Goal: Information Seeking & Learning: Get advice/opinions

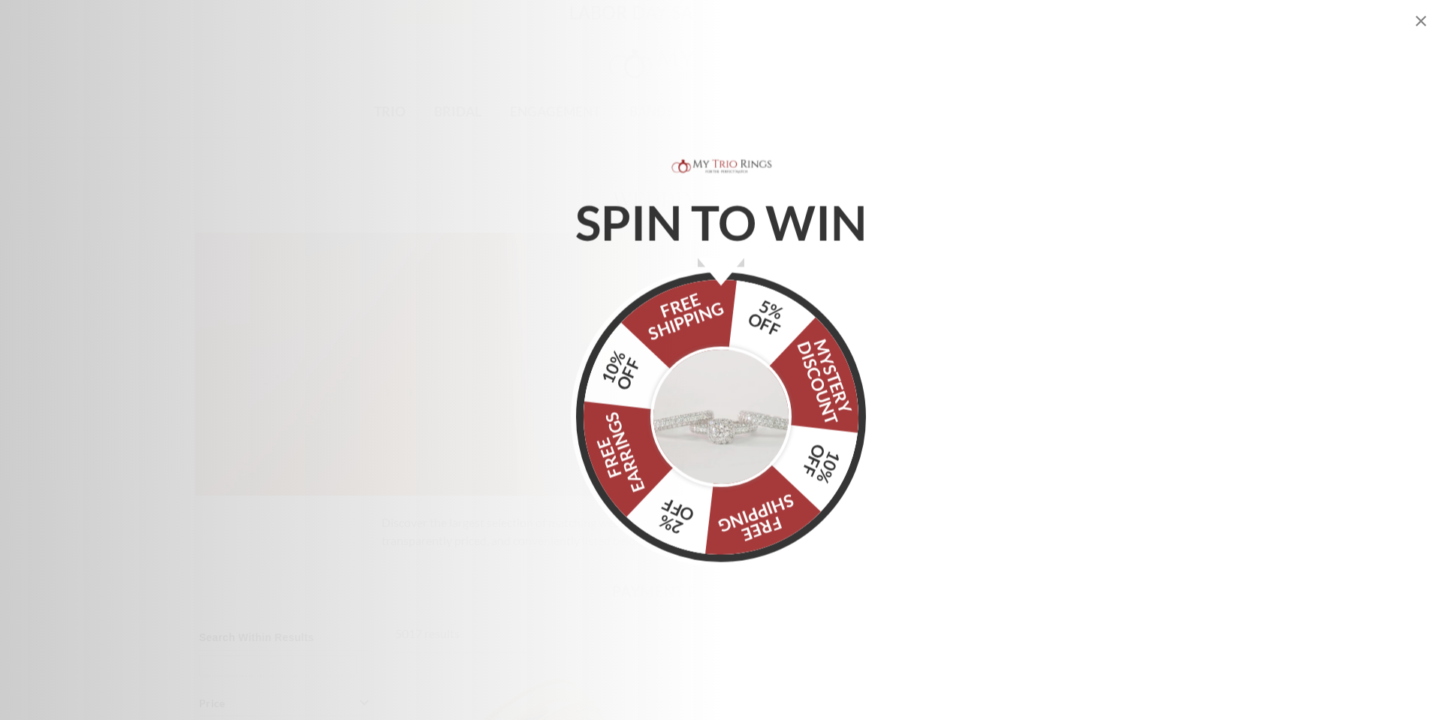
click at [1423, 20] on icon "Close popup" at bounding box center [1421, 21] width 18 height 18
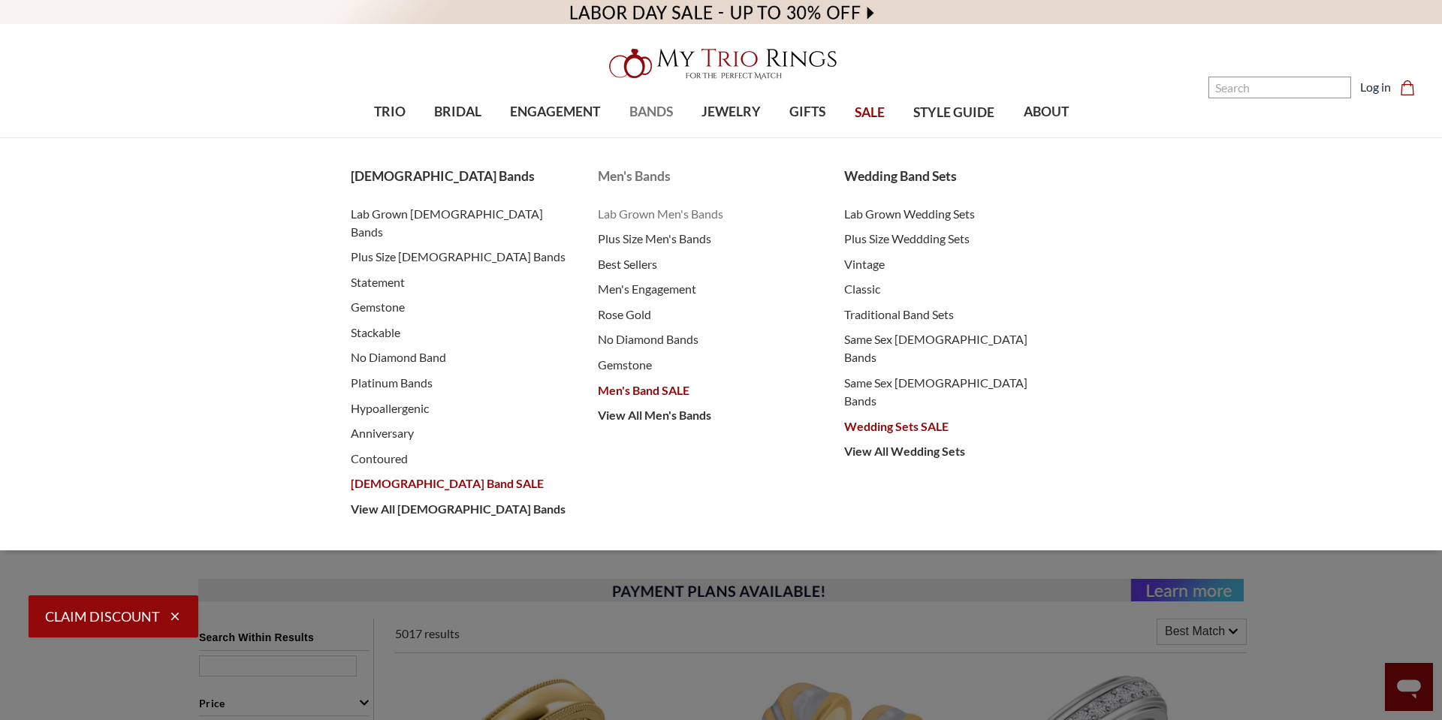
click at [662, 215] on span "Lab Grown Men's Bands" at bounding box center [706, 214] width 217 height 18
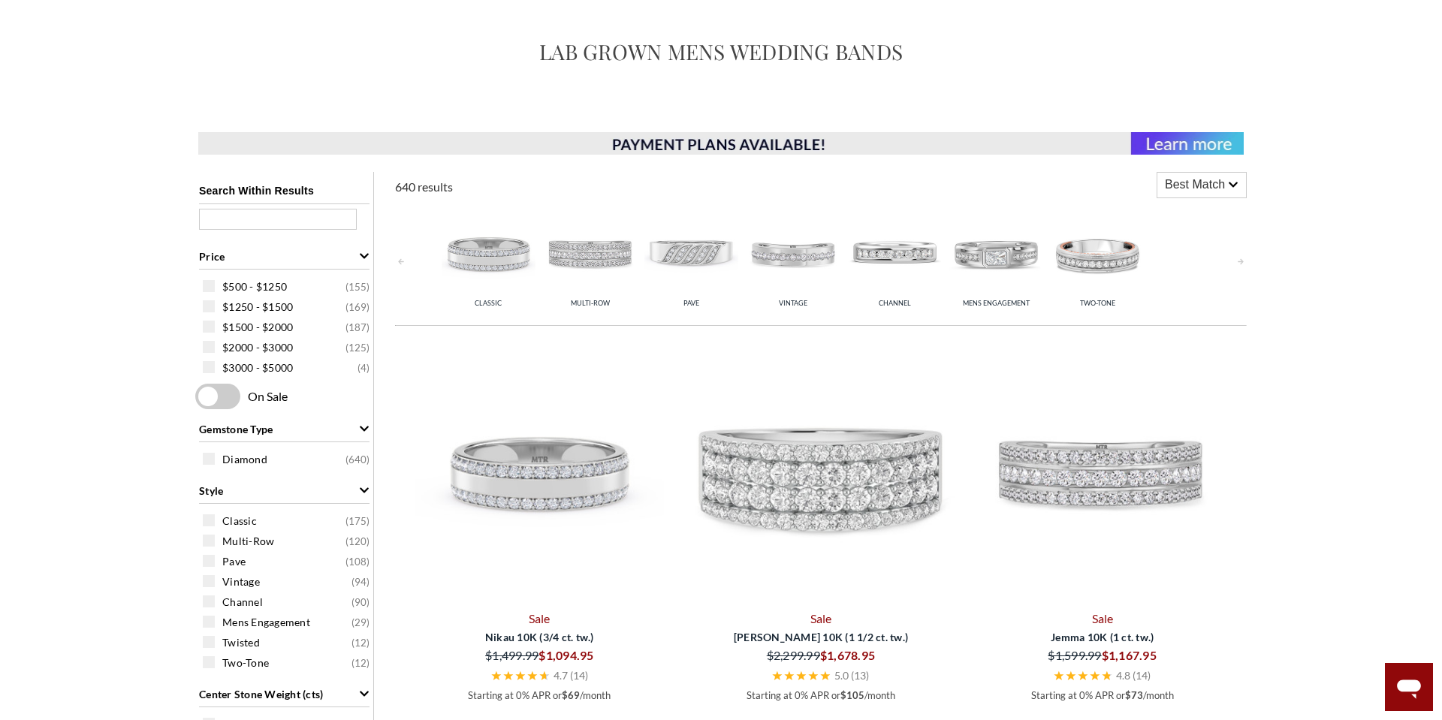
scroll to position [148, 0]
click at [1112, 267] on img at bounding box center [1097, 252] width 94 height 94
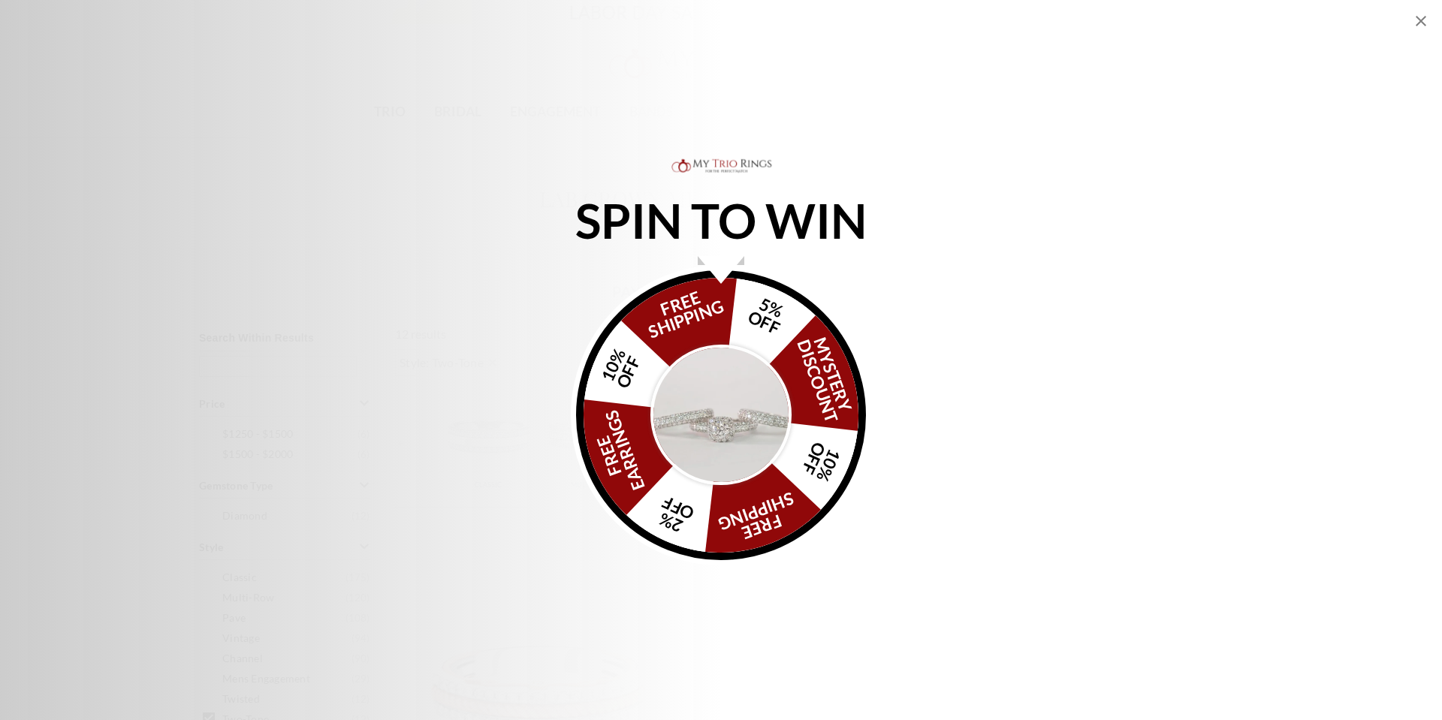
click at [1417, 22] on icon "Close popup" at bounding box center [1421, 21] width 18 height 18
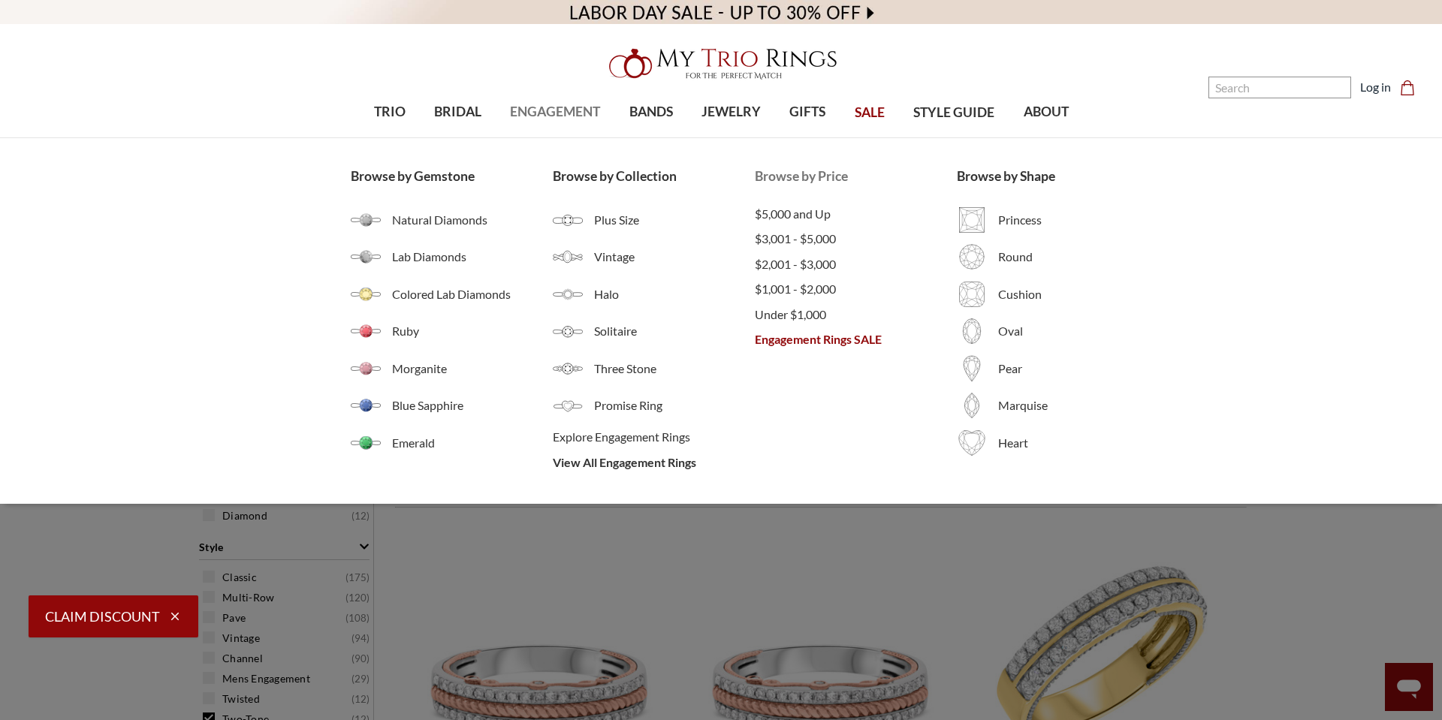
click at [804, 343] on span "Engagement Rings SALE" at bounding box center [856, 339] width 202 height 18
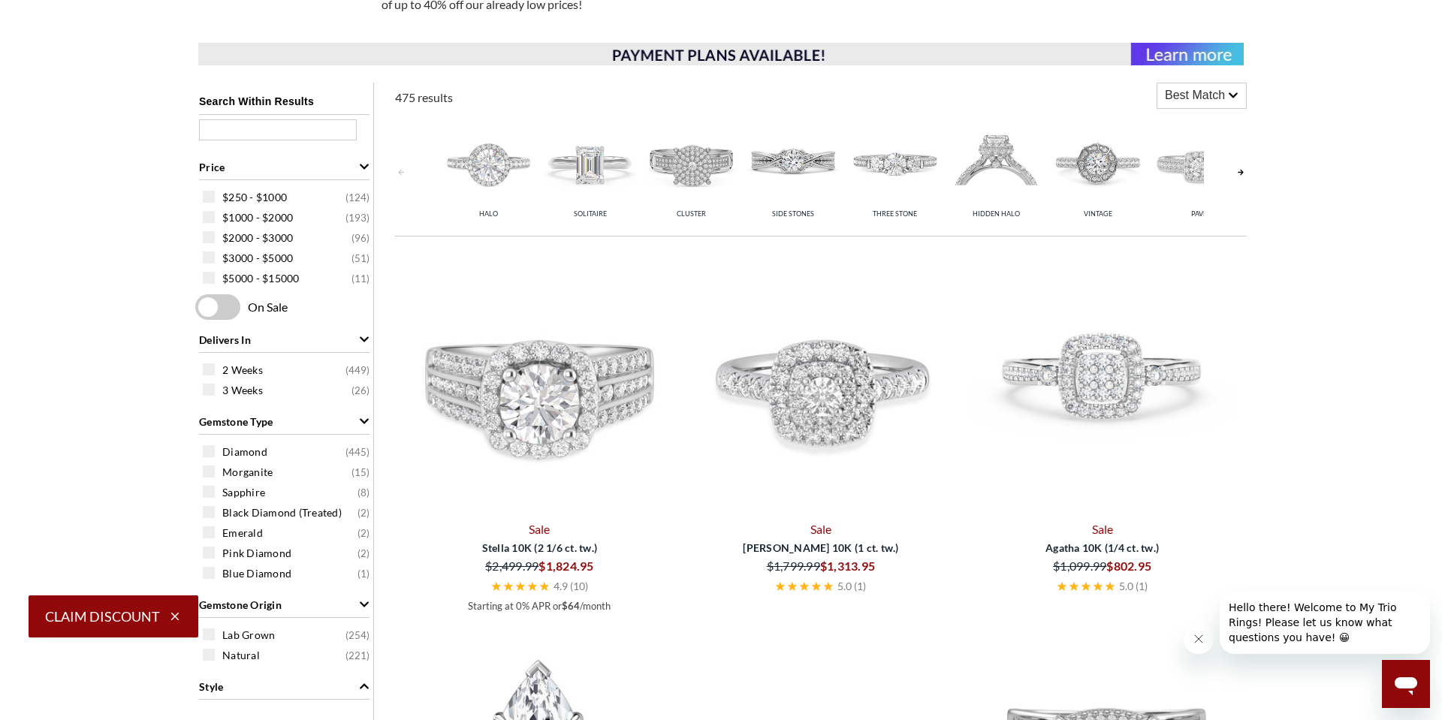
scroll to position [555, 0]
click at [1403, 680] on icon "Open messaging window" at bounding box center [1405, 686] width 23 height 18
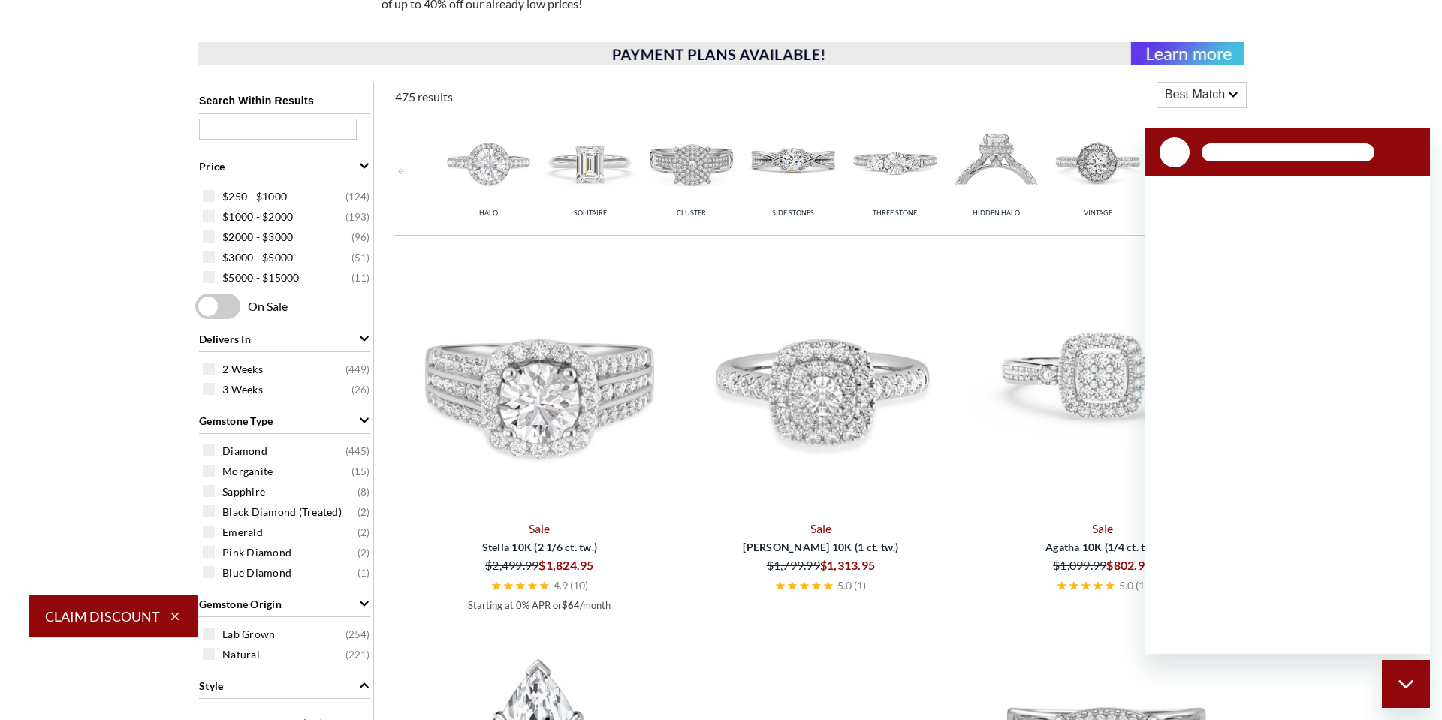
scroll to position [0, 0]
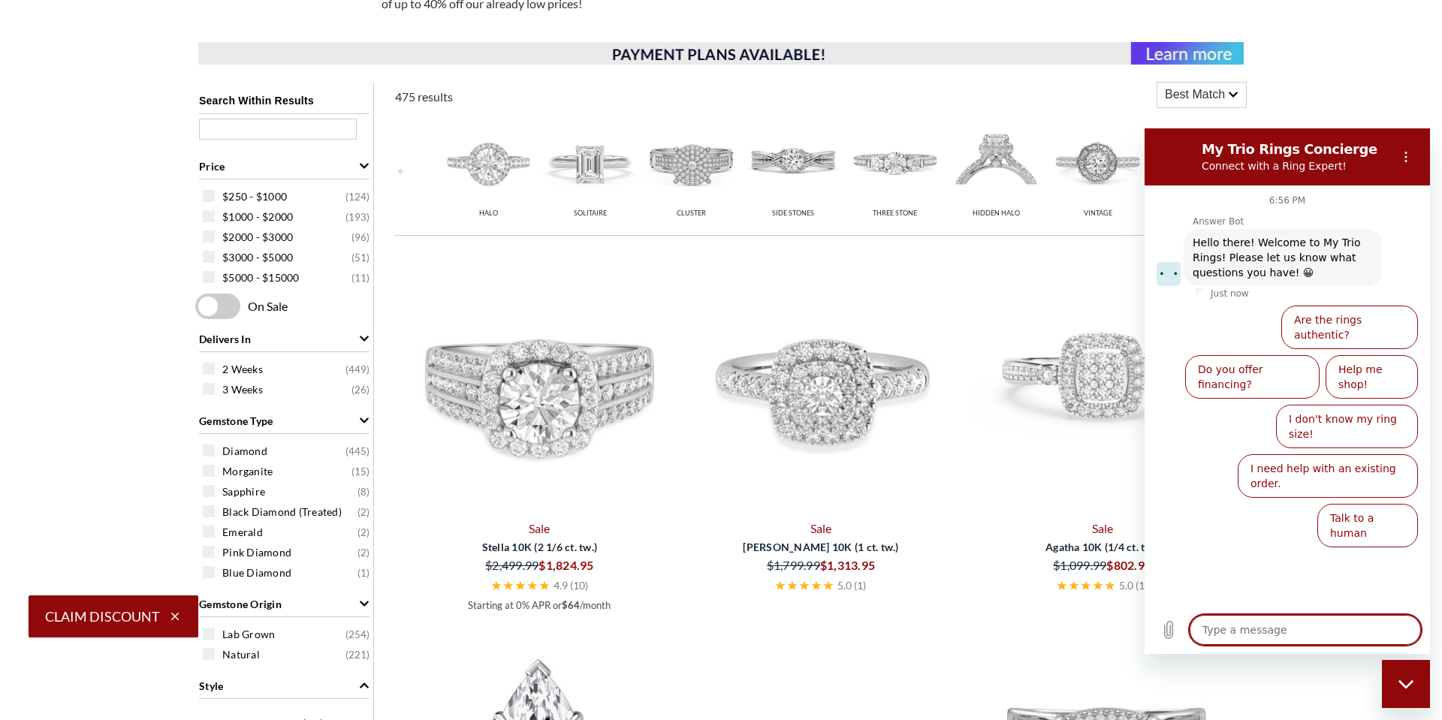
click at [1403, 680] on icon "Close messaging window" at bounding box center [1406, 685] width 16 height 10
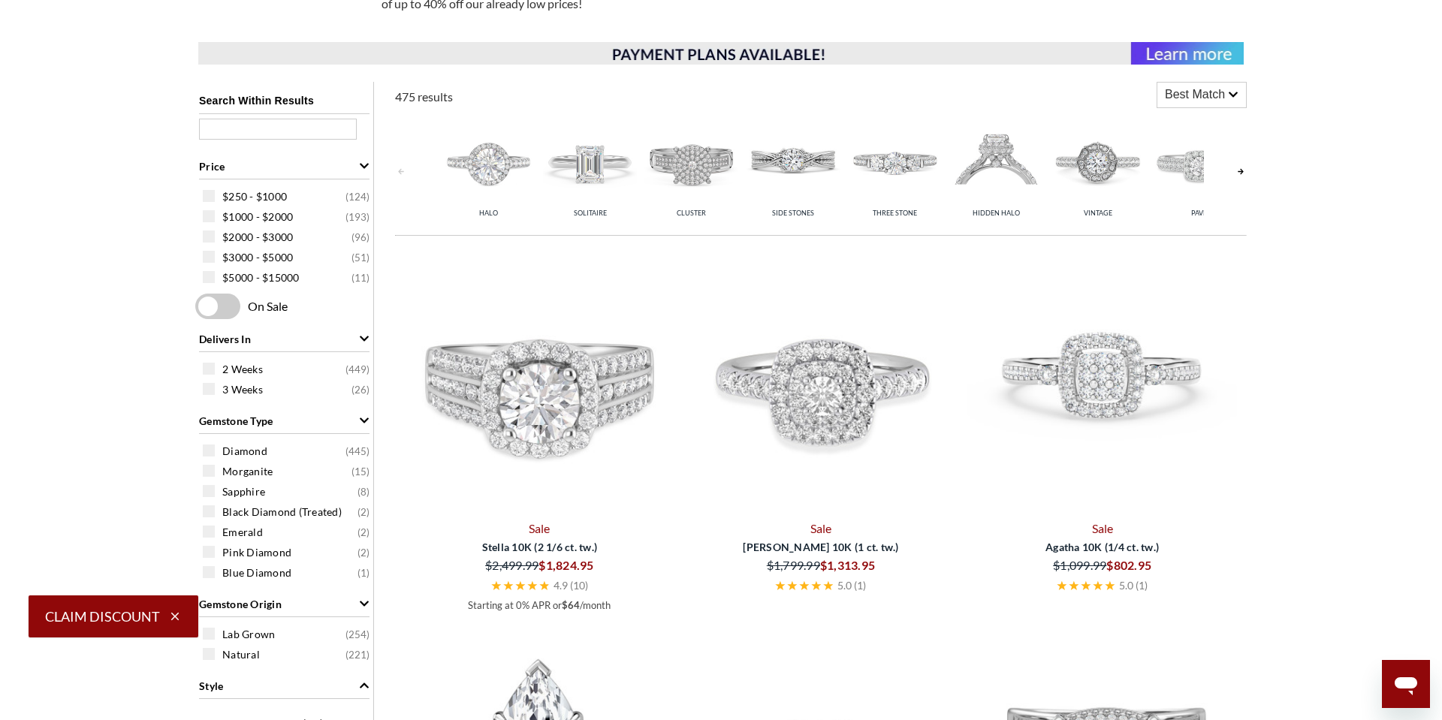
click at [1403, 680] on icon "Open messaging window" at bounding box center [1405, 686] width 23 height 18
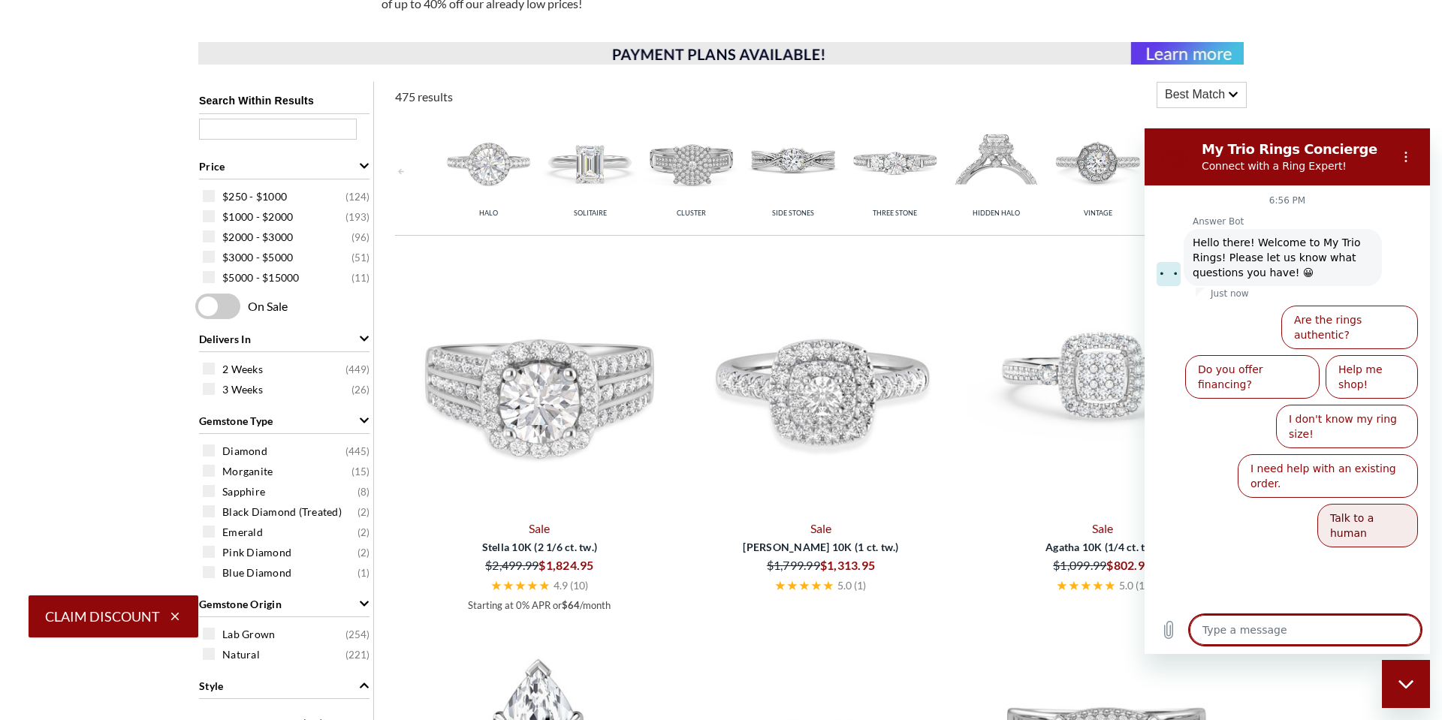
click at [1389, 504] on button "Talk to a human" at bounding box center [1367, 526] width 101 height 44
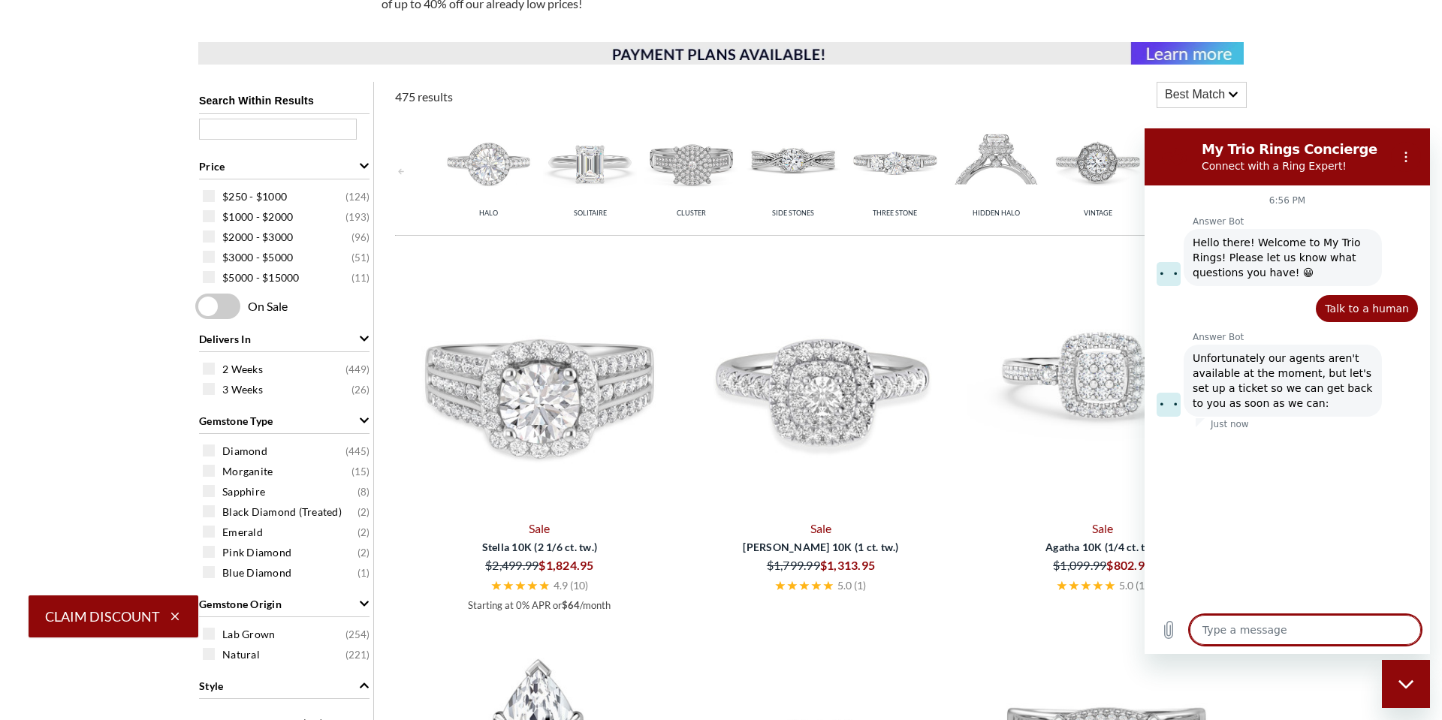
type textarea "x"
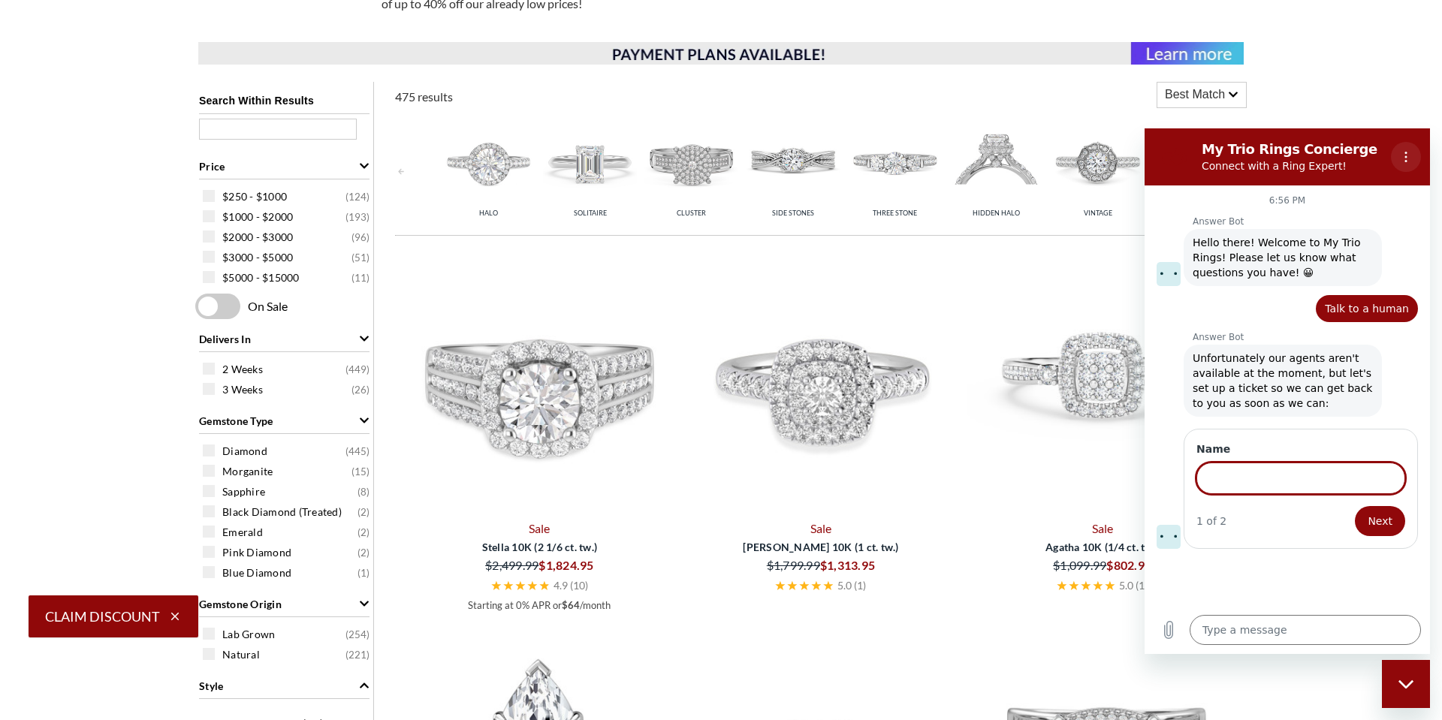
click at [1401, 159] on icon "Options menu" at bounding box center [1406, 157] width 12 height 12
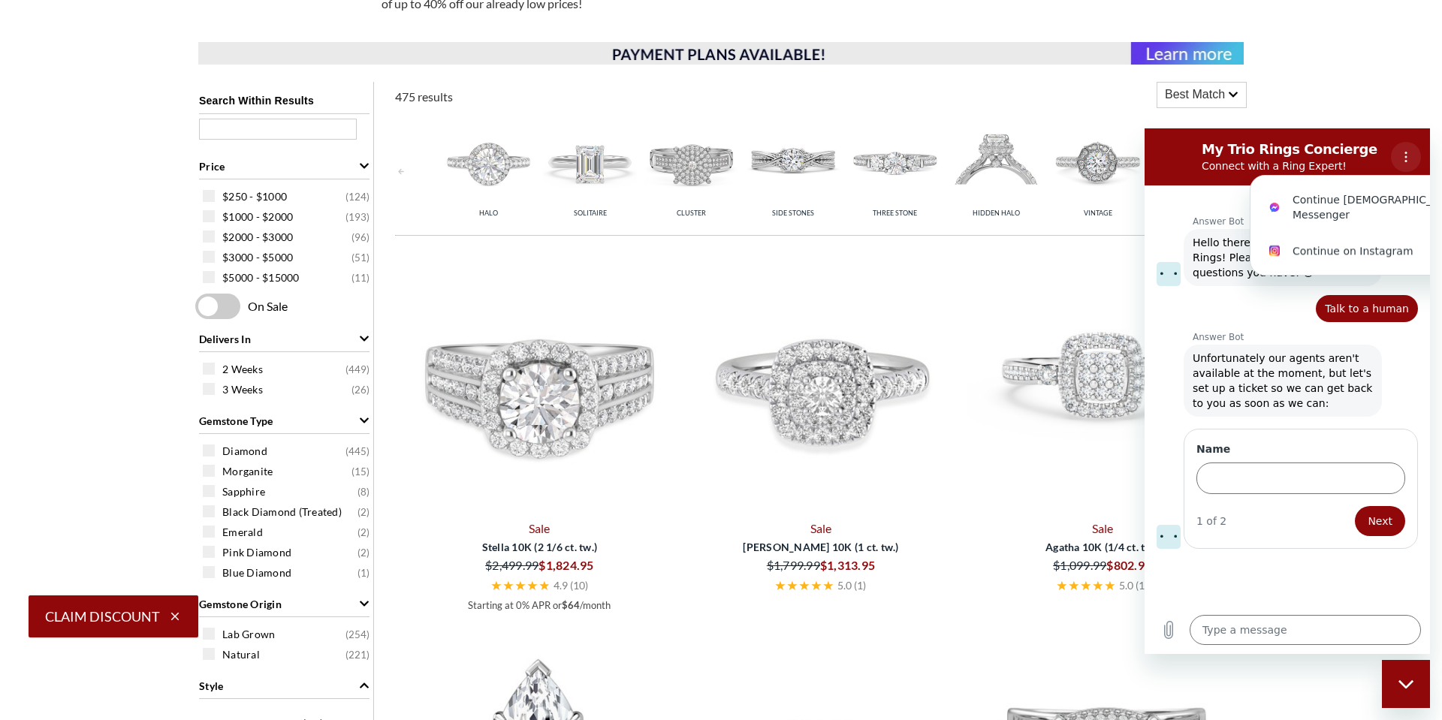
click at [1401, 159] on icon "Options menu" at bounding box center [1406, 157] width 12 height 12
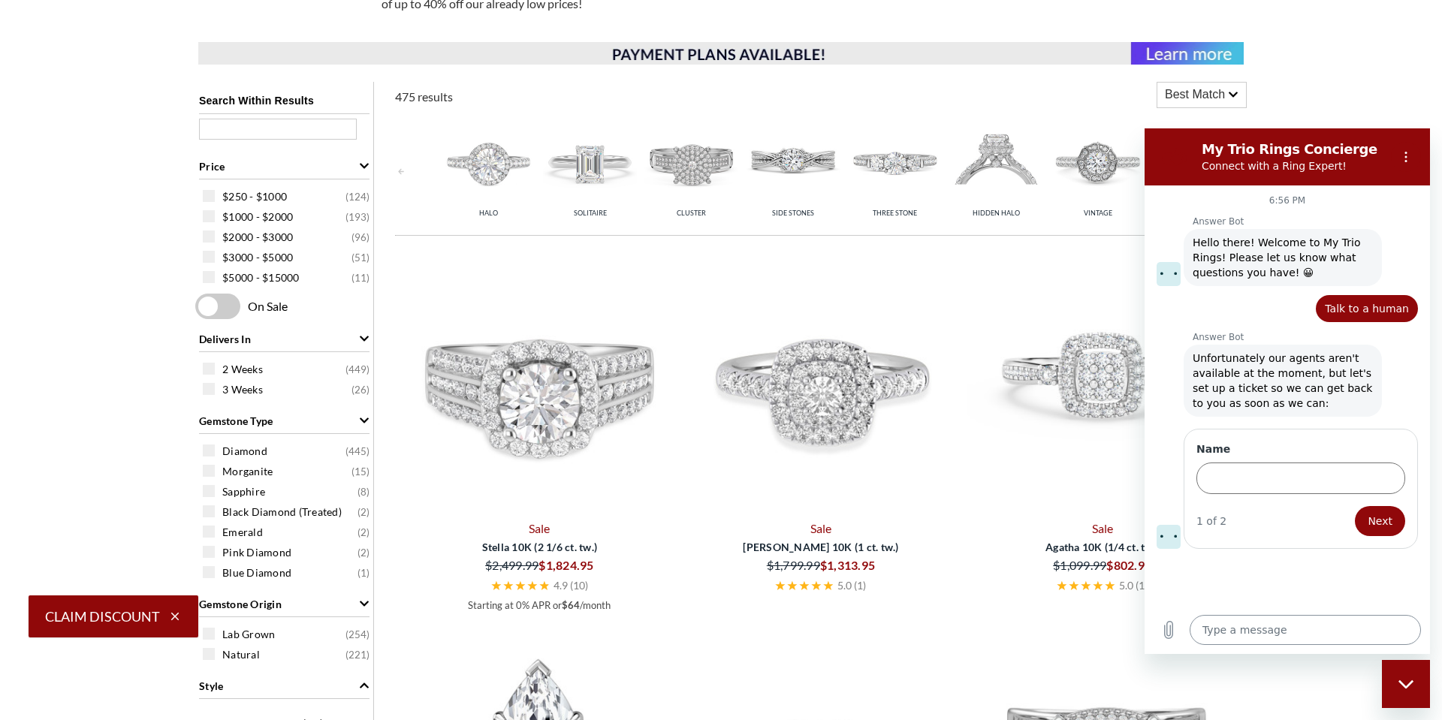
click at [1237, 637] on textarea at bounding box center [1304, 630] width 231 height 30
type textarea "n"
type textarea "x"
type textarea "no"
type textarea "x"
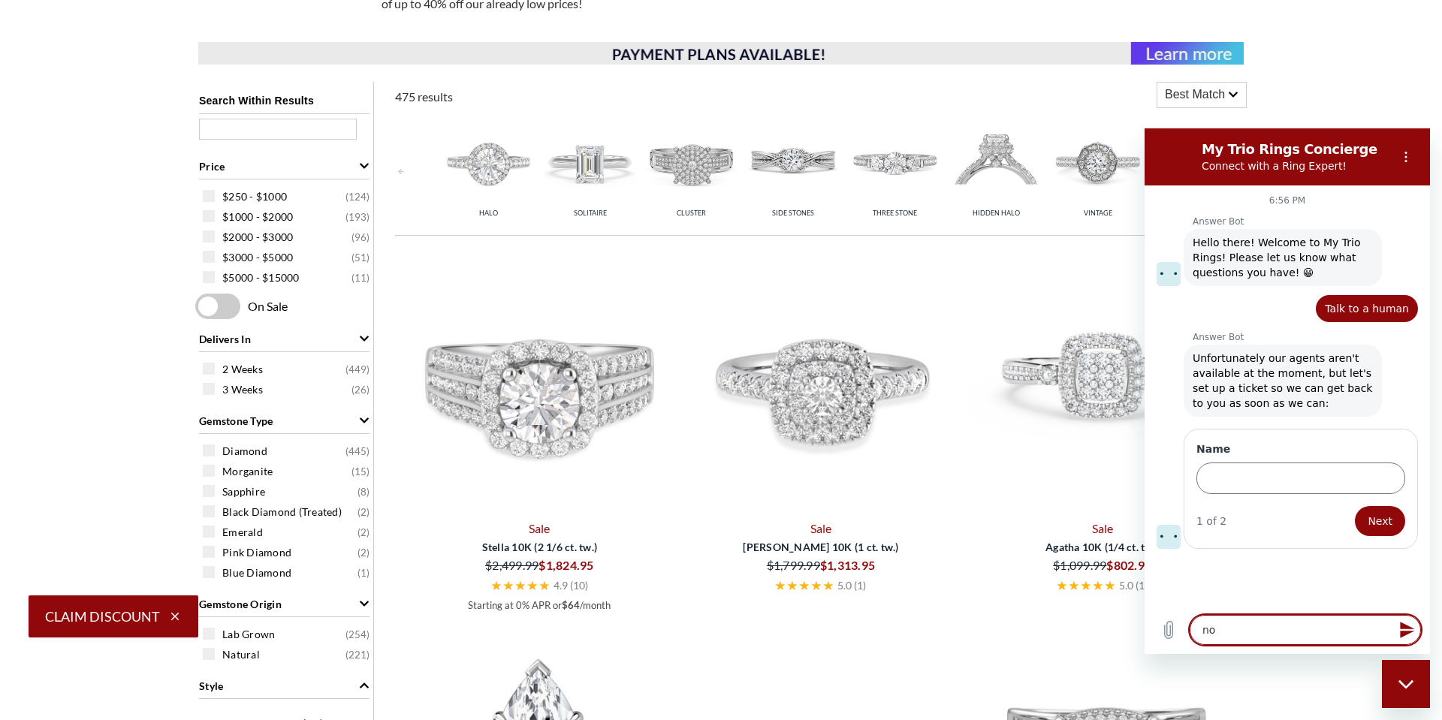
type textarea "no"
type textarea "x"
type textarea "no t"
type textarea "x"
type textarea "no th"
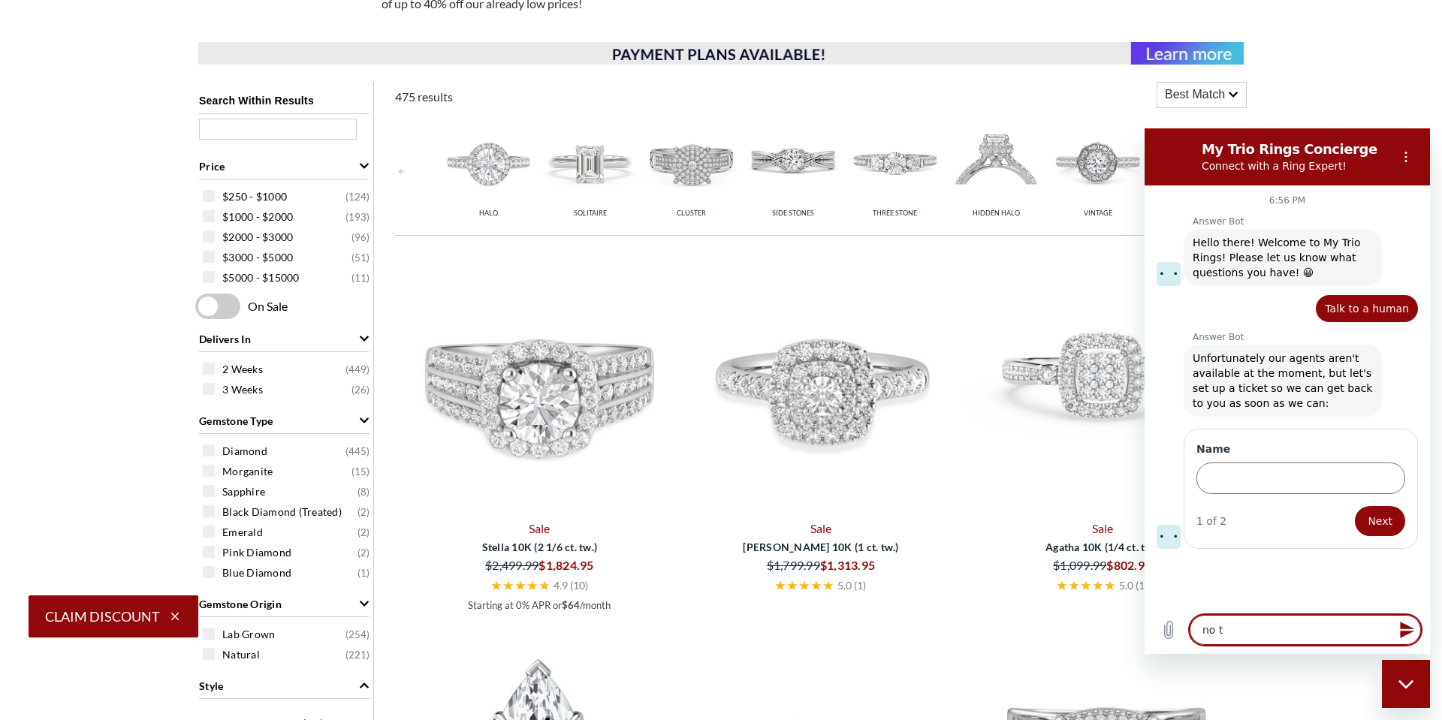
type textarea "x"
type textarea "no tha"
type textarea "x"
type textarea "no than"
type textarea "x"
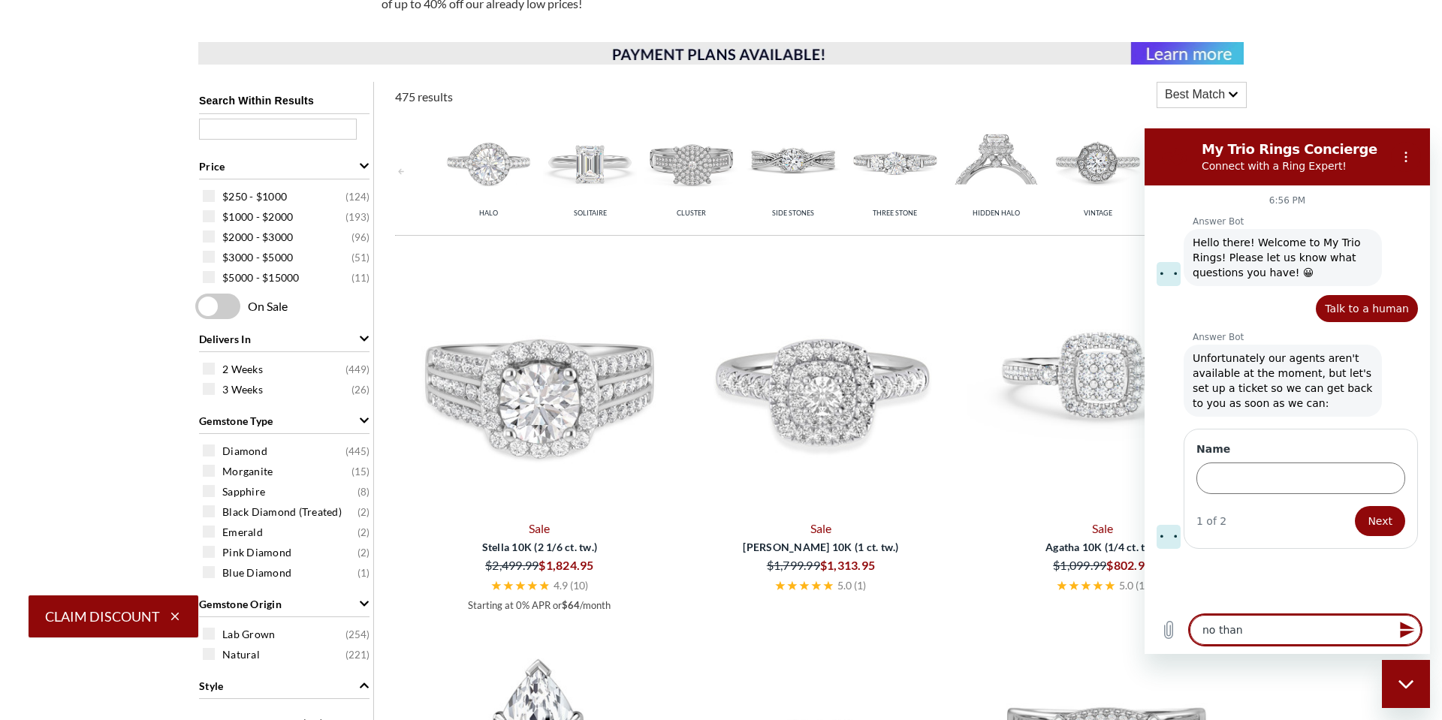
type textarea "no thank"
type textarea "x"
type textarea "no thanks"
type textarea "x"
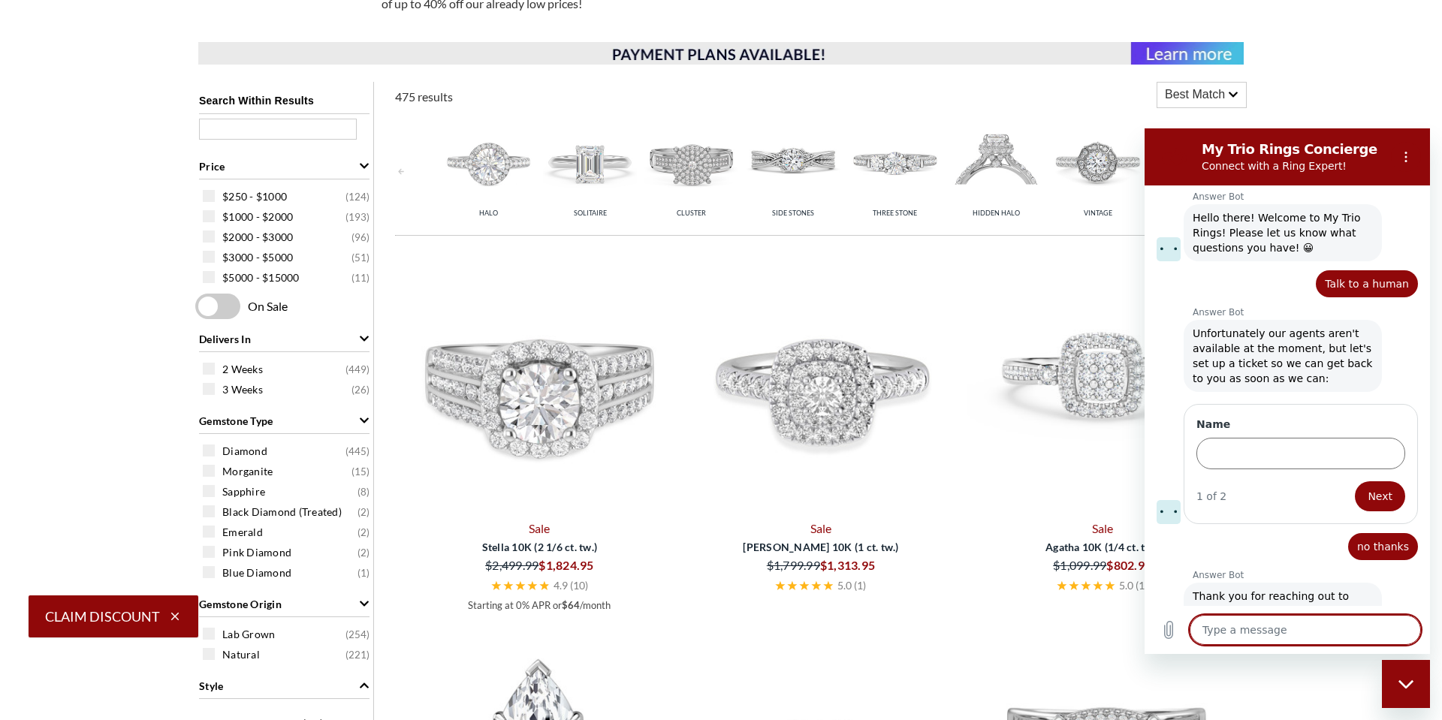
type textarea "x"
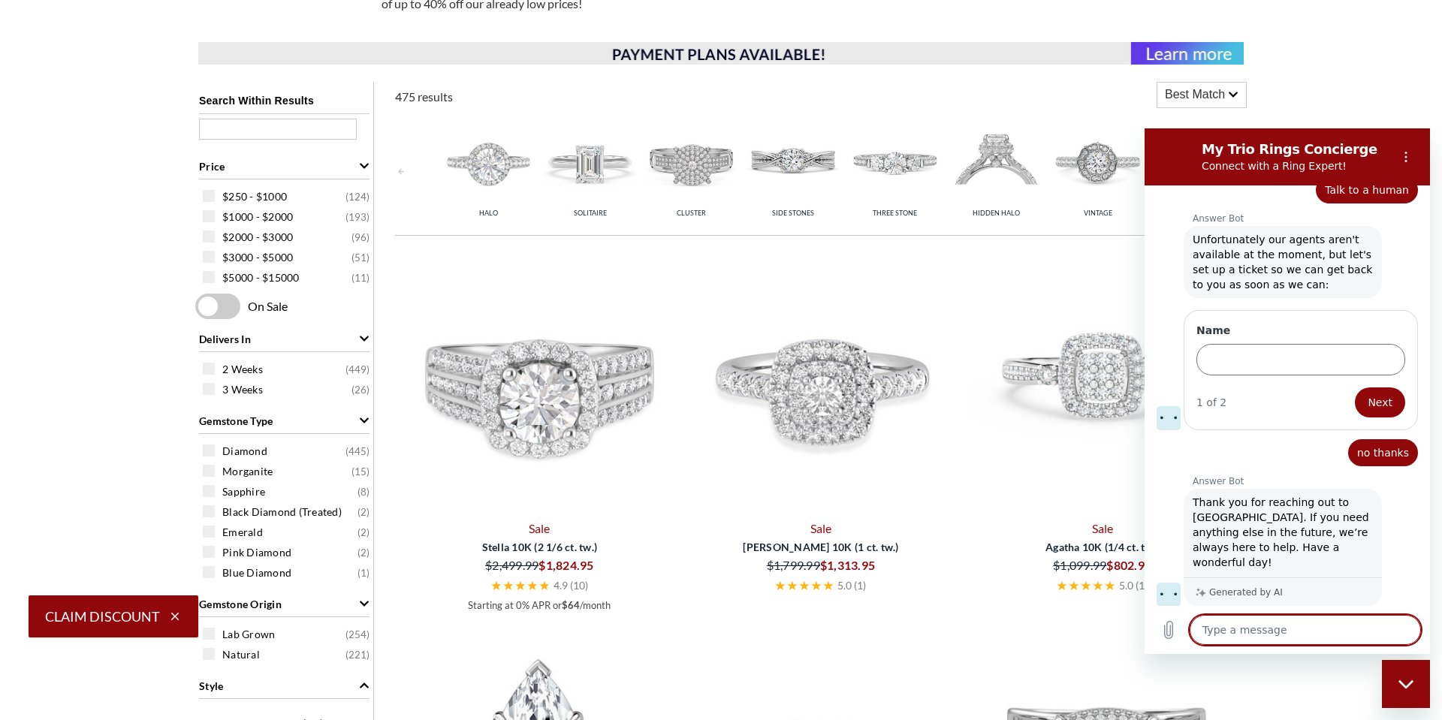
scroll to position [122, 0]
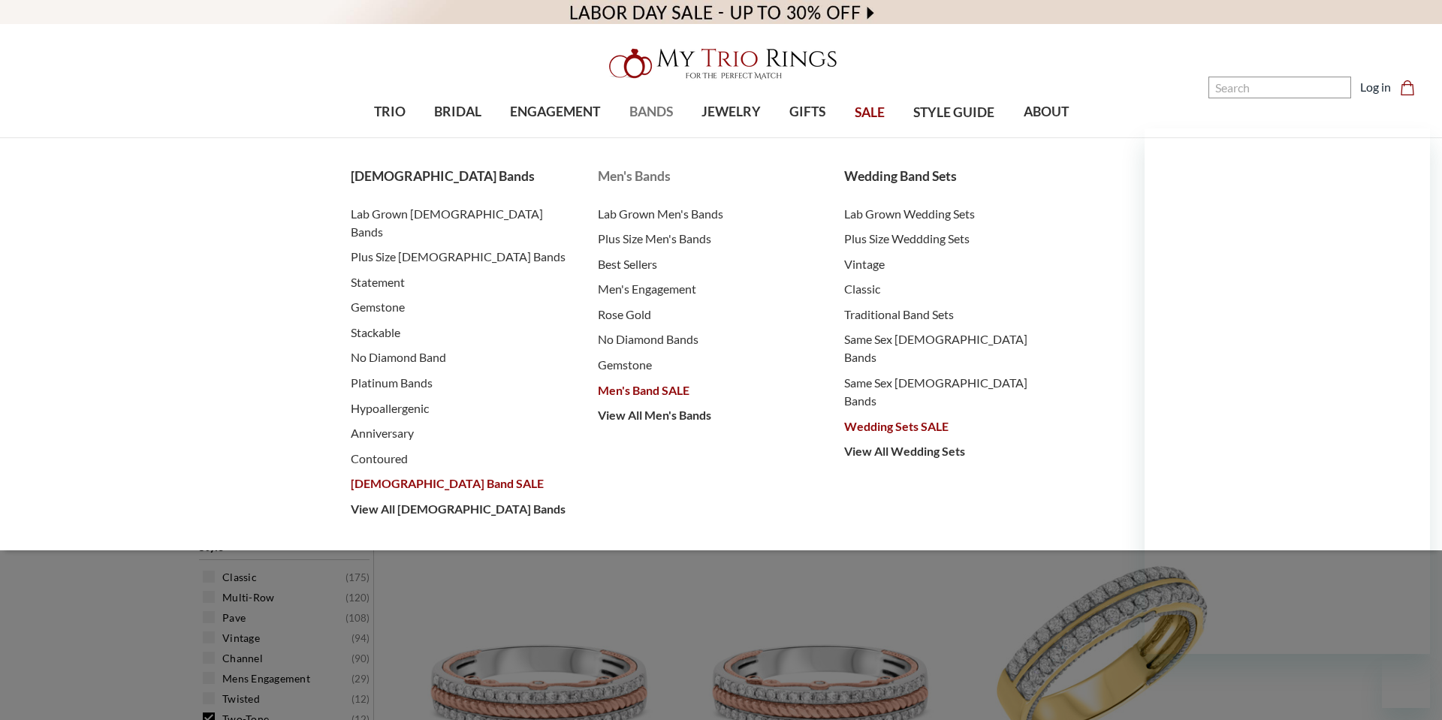
click at [651, 174] on span "Men's Bands" at bounding box center [706, 177] width 217 height 20
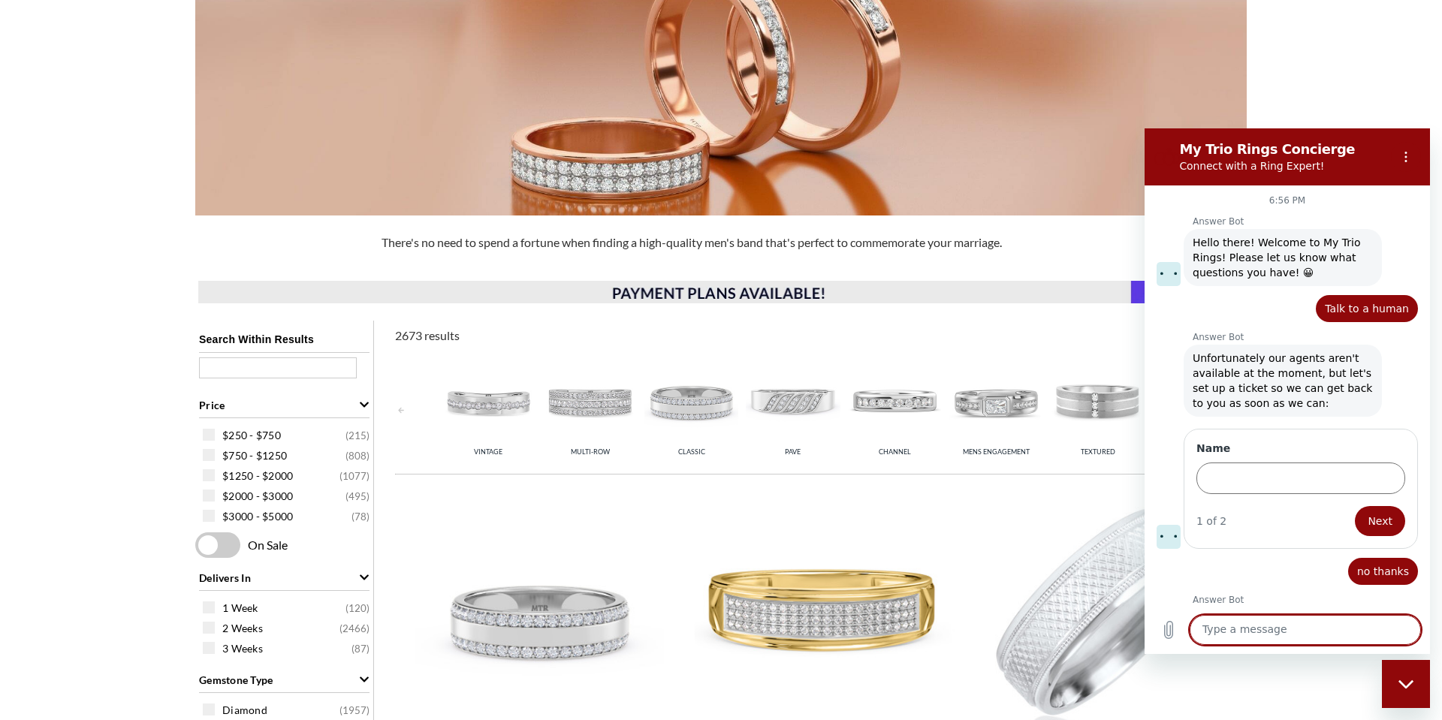
scroll to position [122, 0]
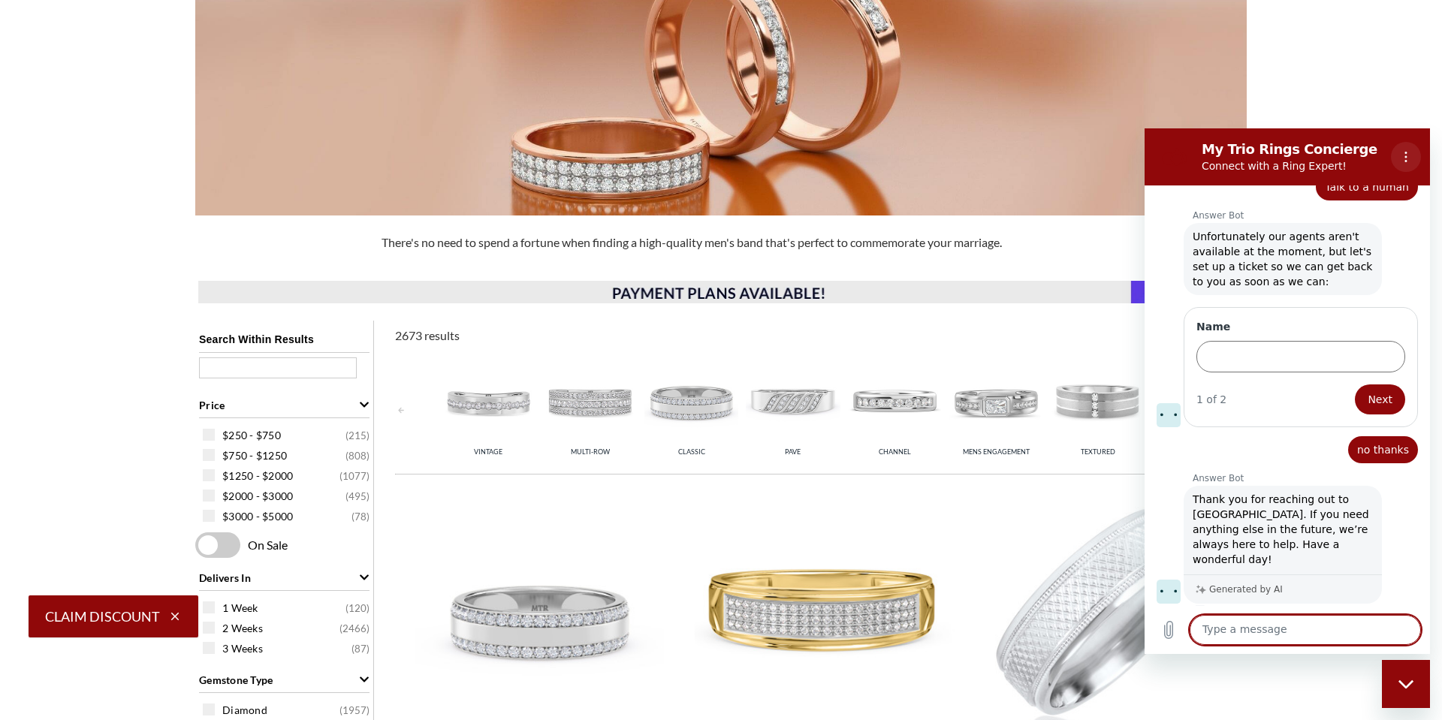
click at [1406, 160] on circle "Options menu" at bounding box center [1406, 161] width 2 height 2
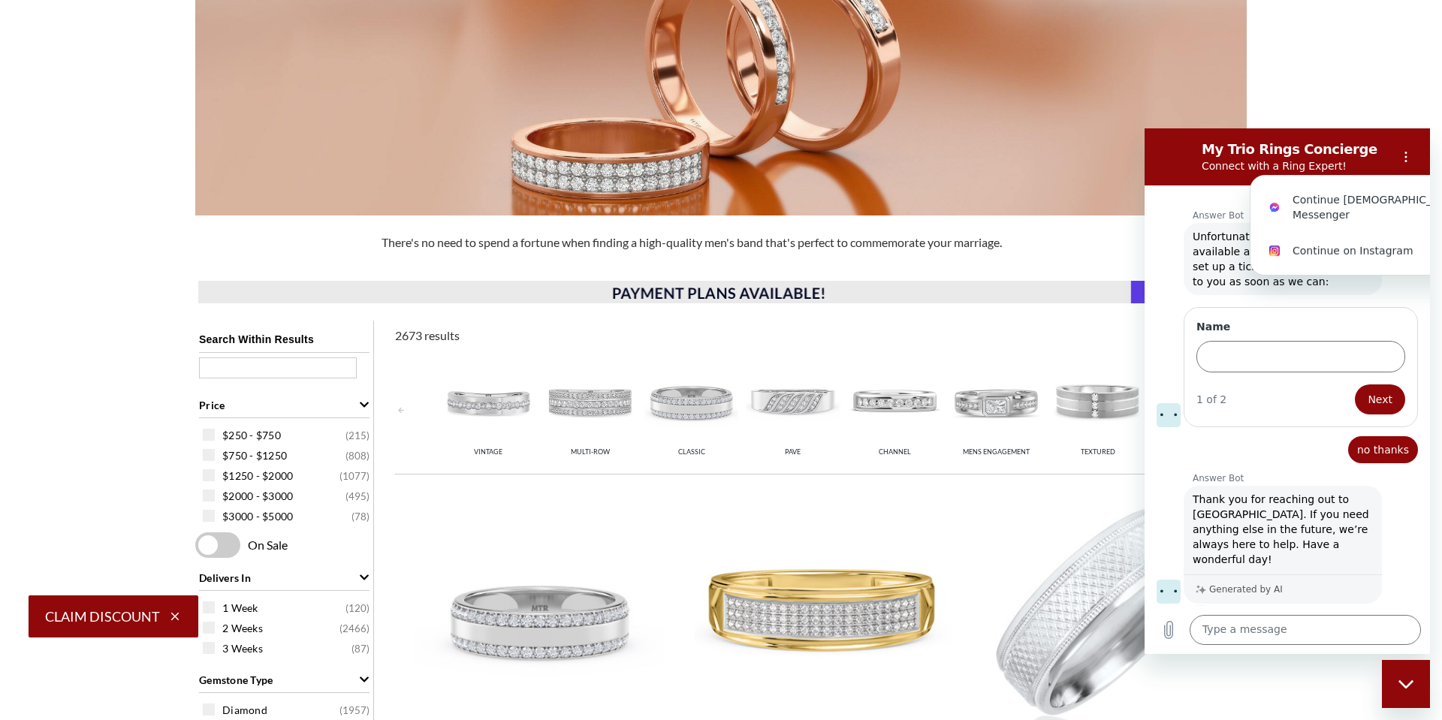
click at [1381, 90] on div at bounding box center [721, 84] width 1442 height 263
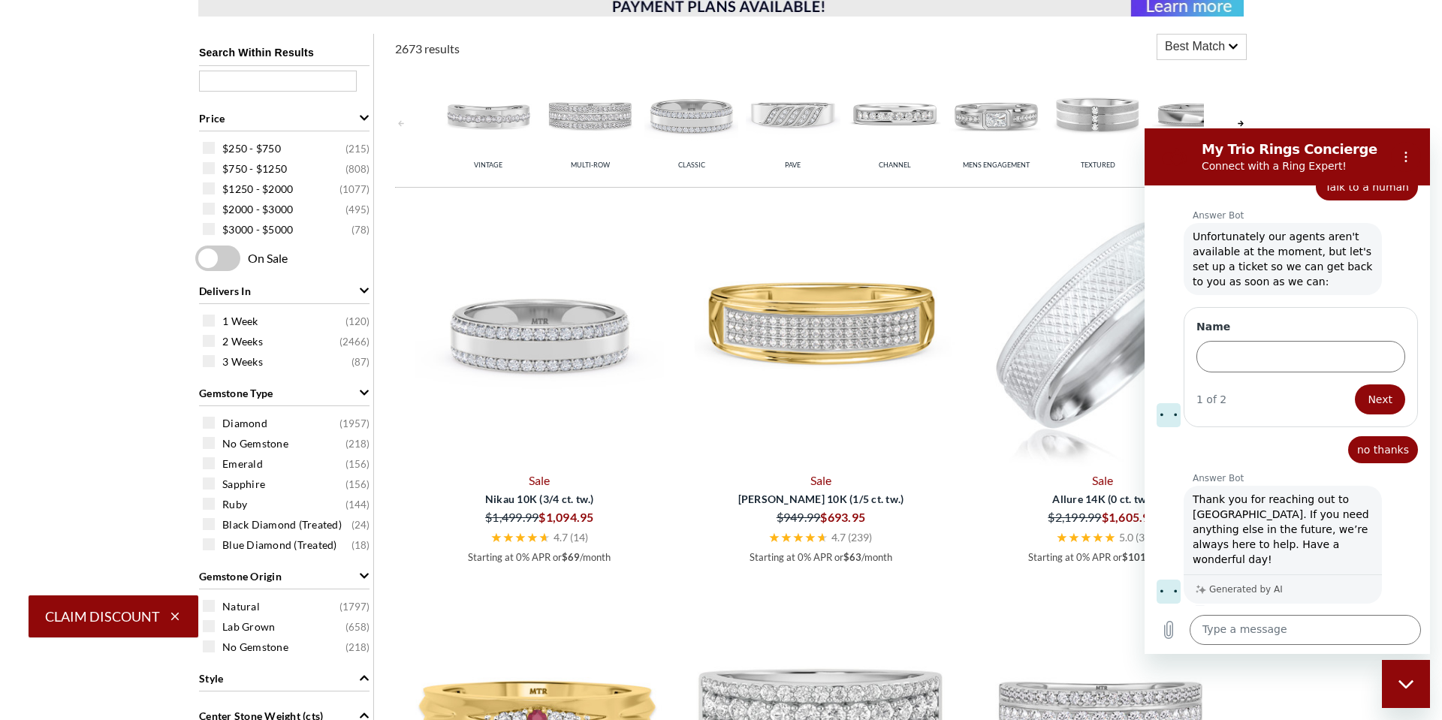
scroll to position [568, 0]
click at [1218, 630] on textarea at bounding box center [1304, 630] width 231 height 30
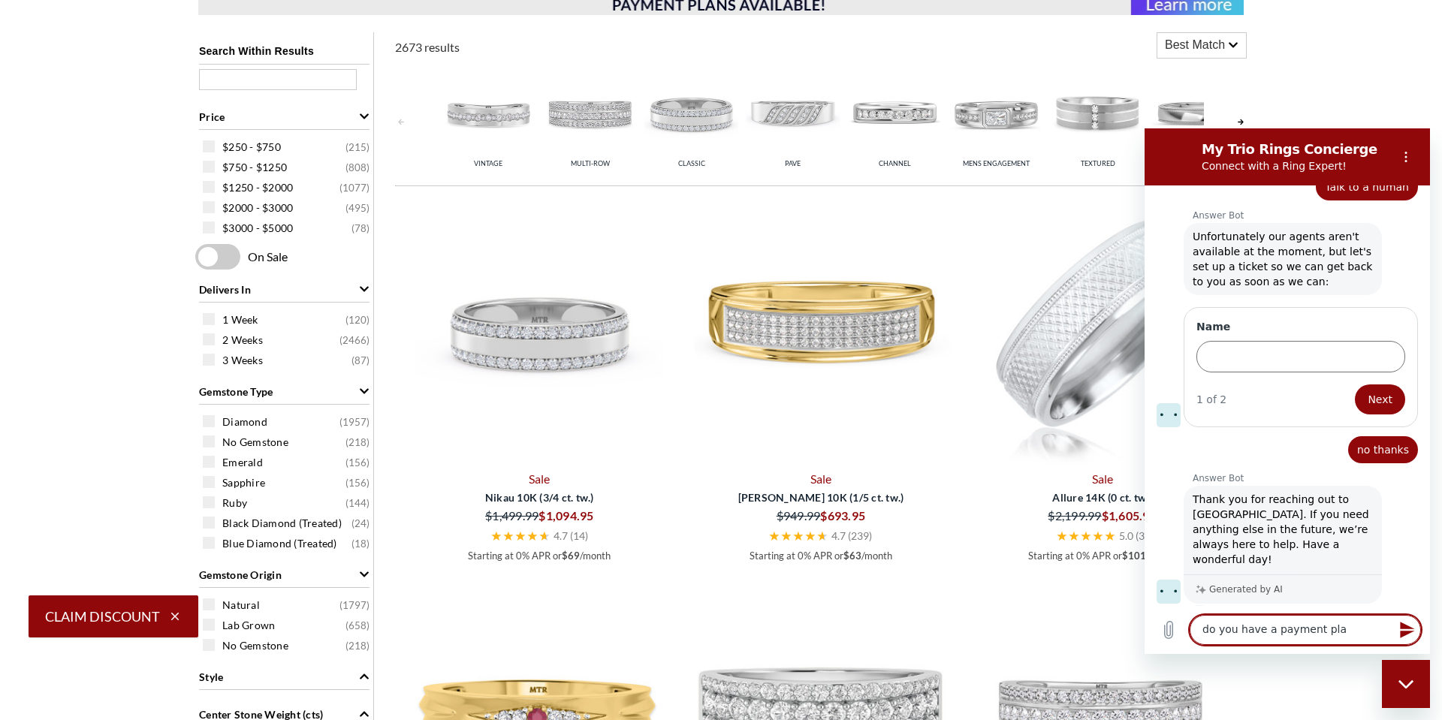
type textarea "do you have a payment plan"
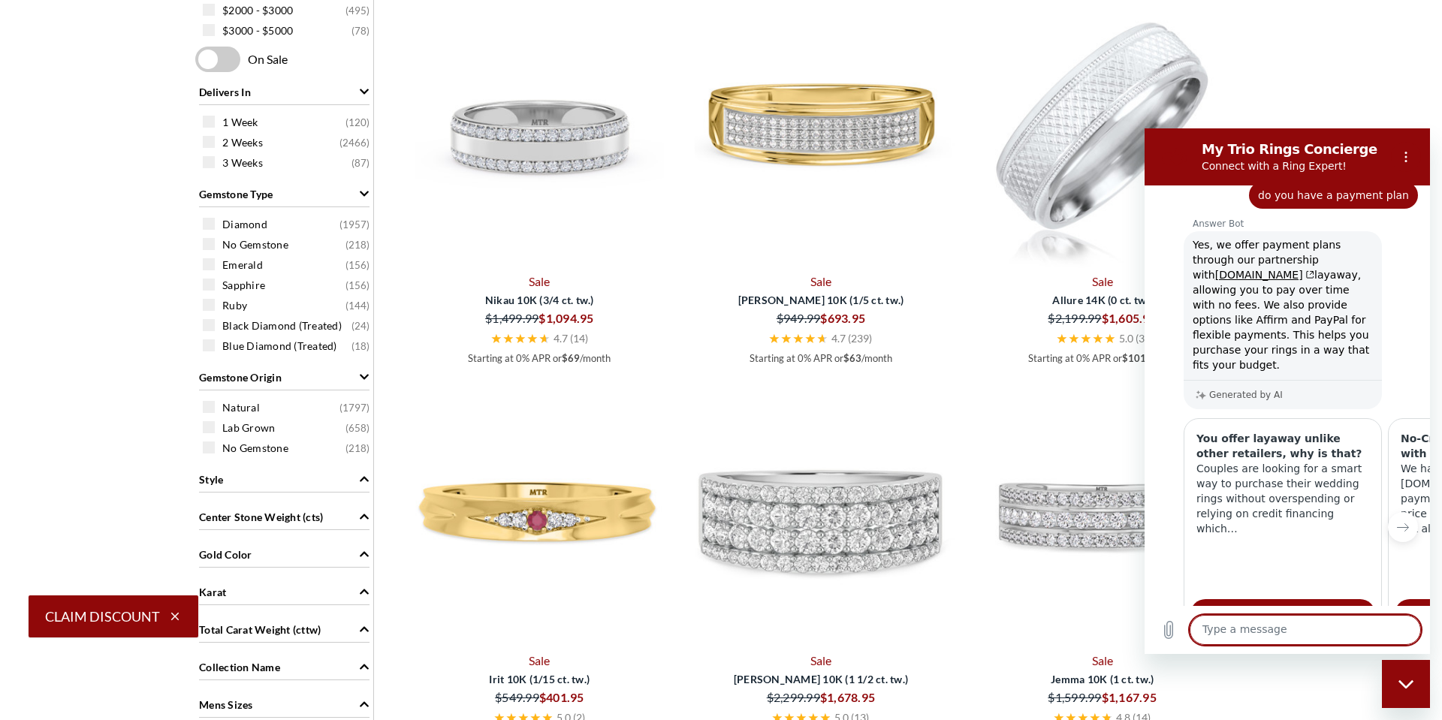
scroll to position [767, 0]
click at [822, 131] on img at bounding box center [821, 132] width 270 height 270
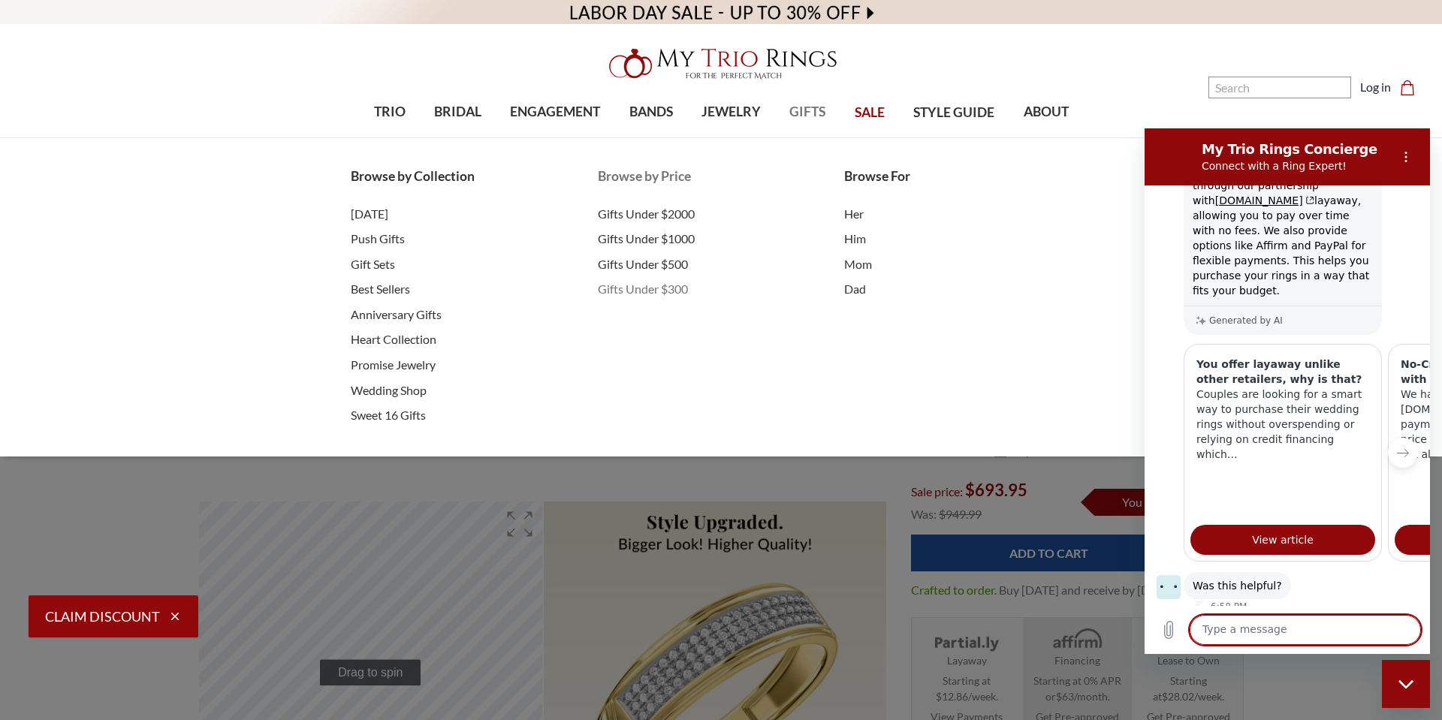
type textarea "i"
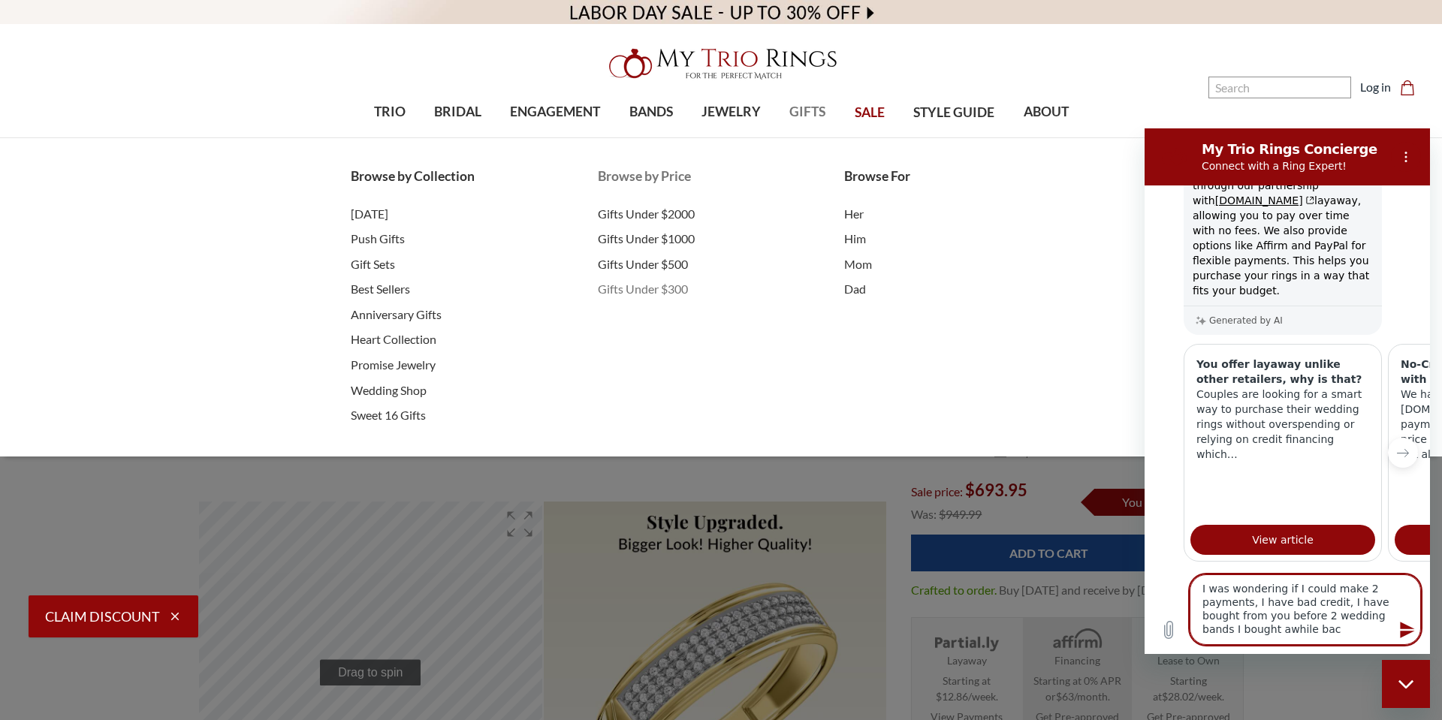
type textarea "I was wondering if I could make 2 payments, I have bad credit, I have bought fr…"
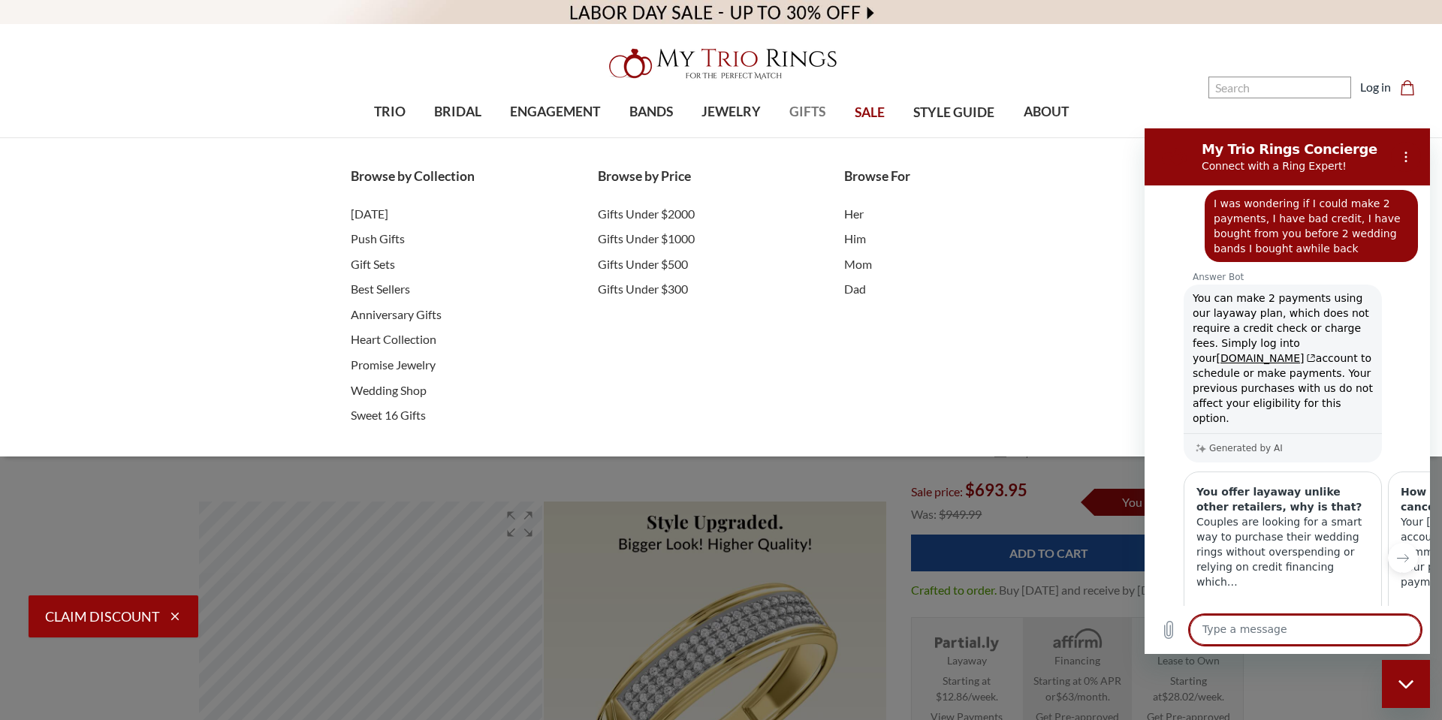
scroll to position [1083, 0]
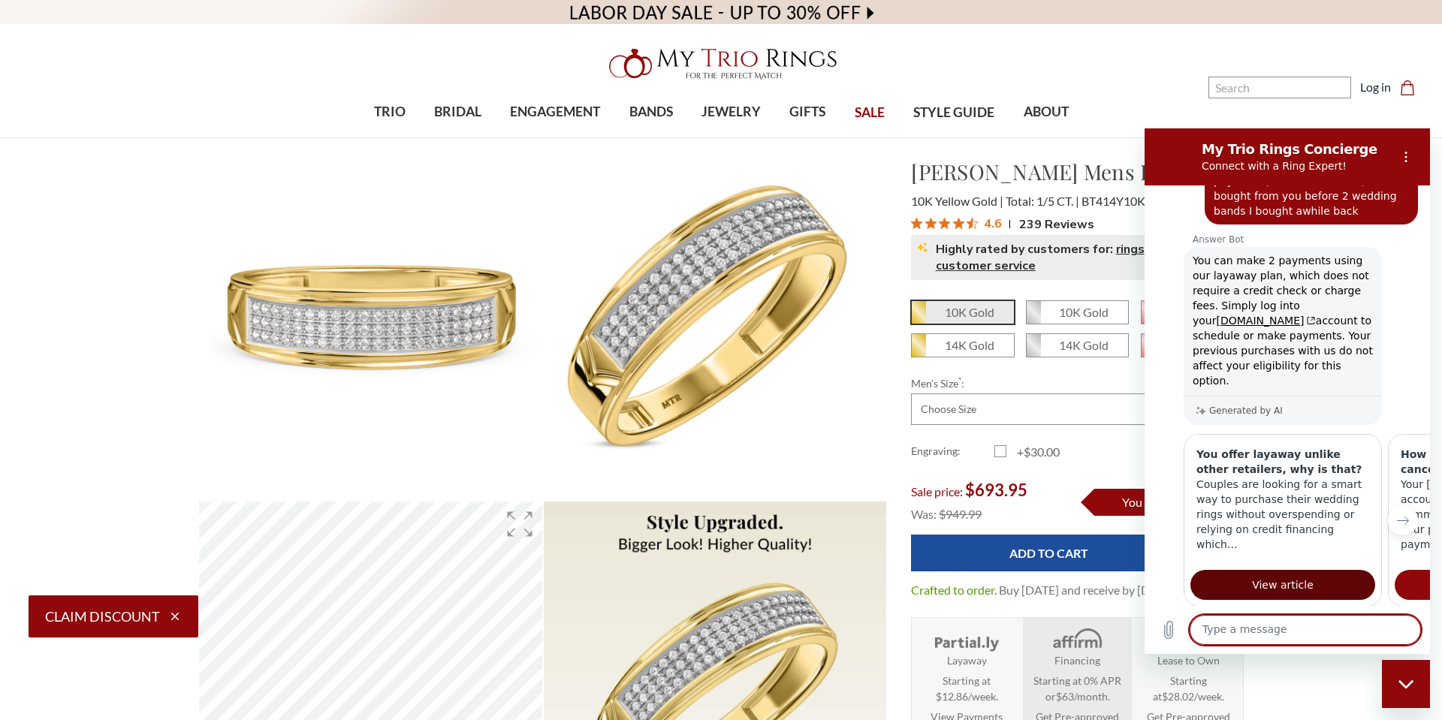
click at [1289, 576] on span "View article" at bounding box center [1283, 585] width 62 height 18
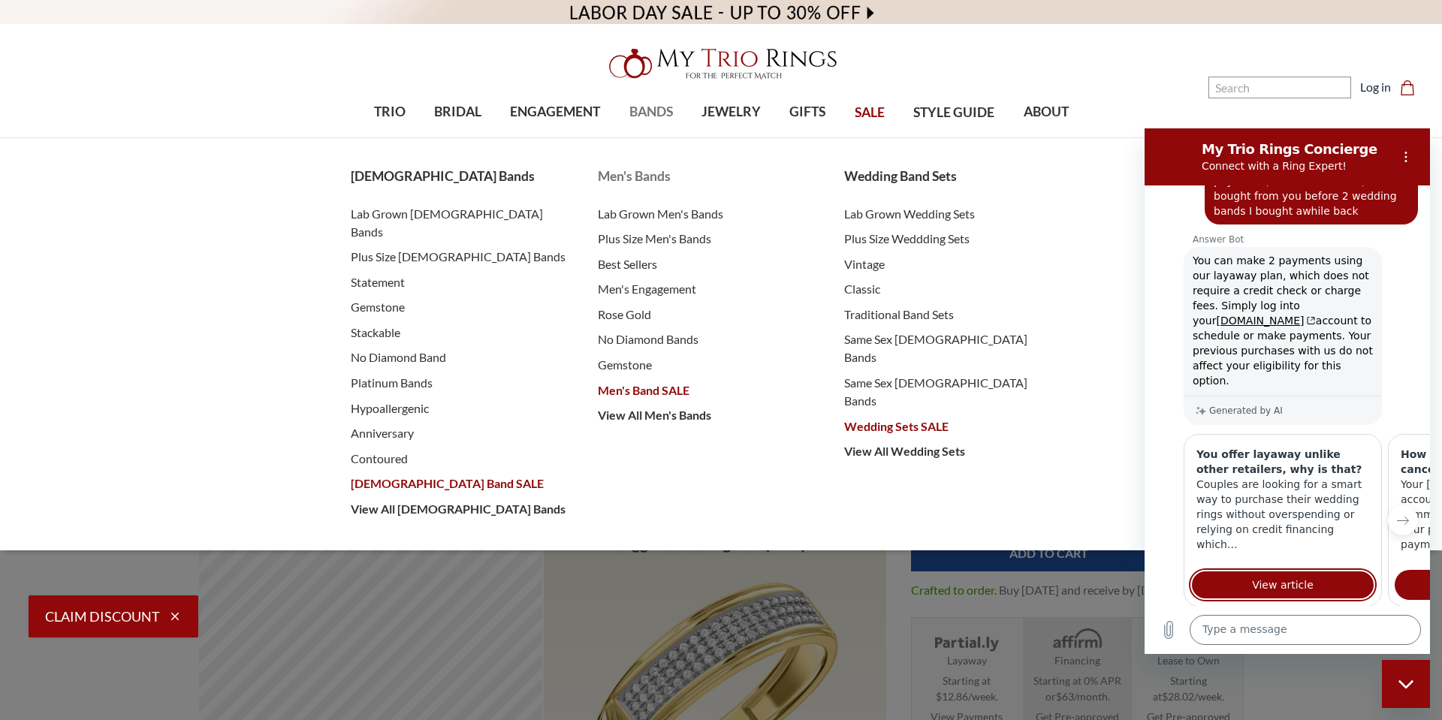
click at [643, 390] on span "Men's Band SALE" at bounding box center [706, 390] width 217 height 18
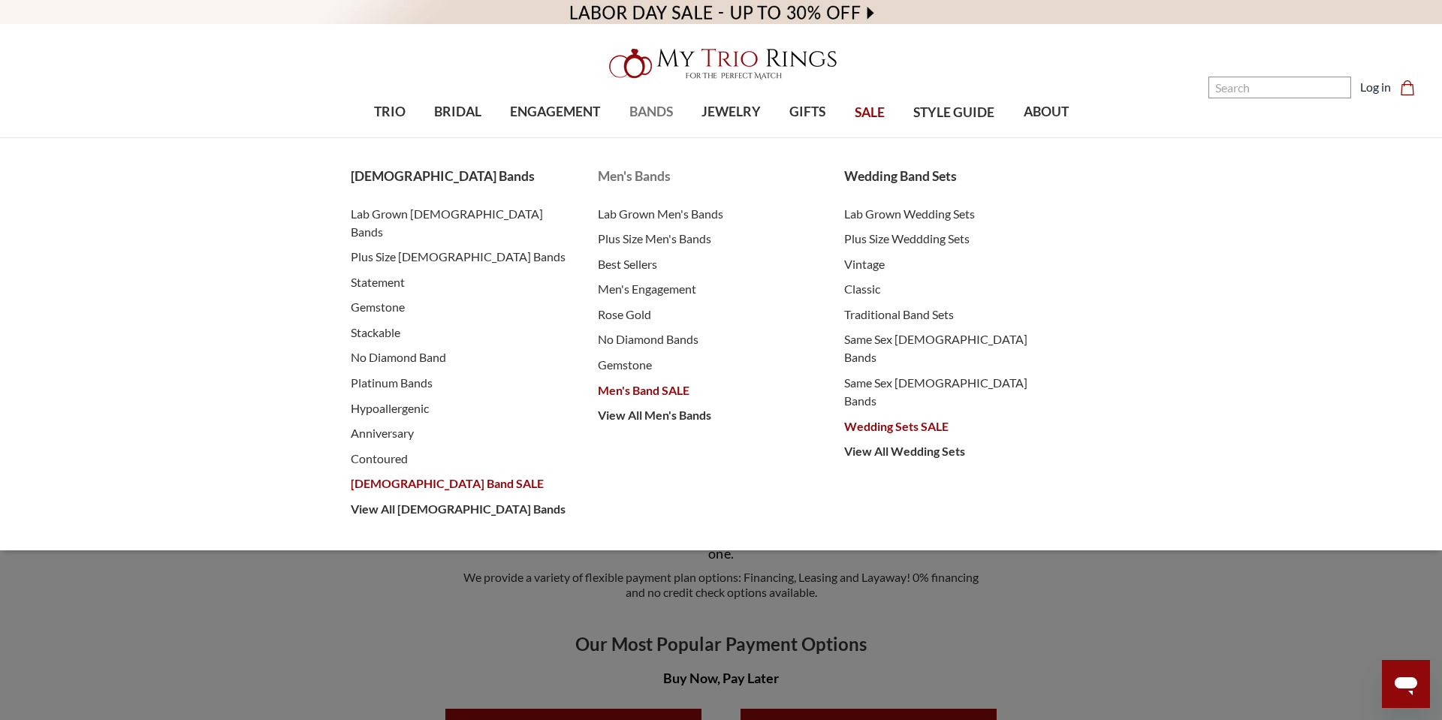
click at [643, 173] on span "Men's Bands" at bounding box center [706, 177] width 217 height 20
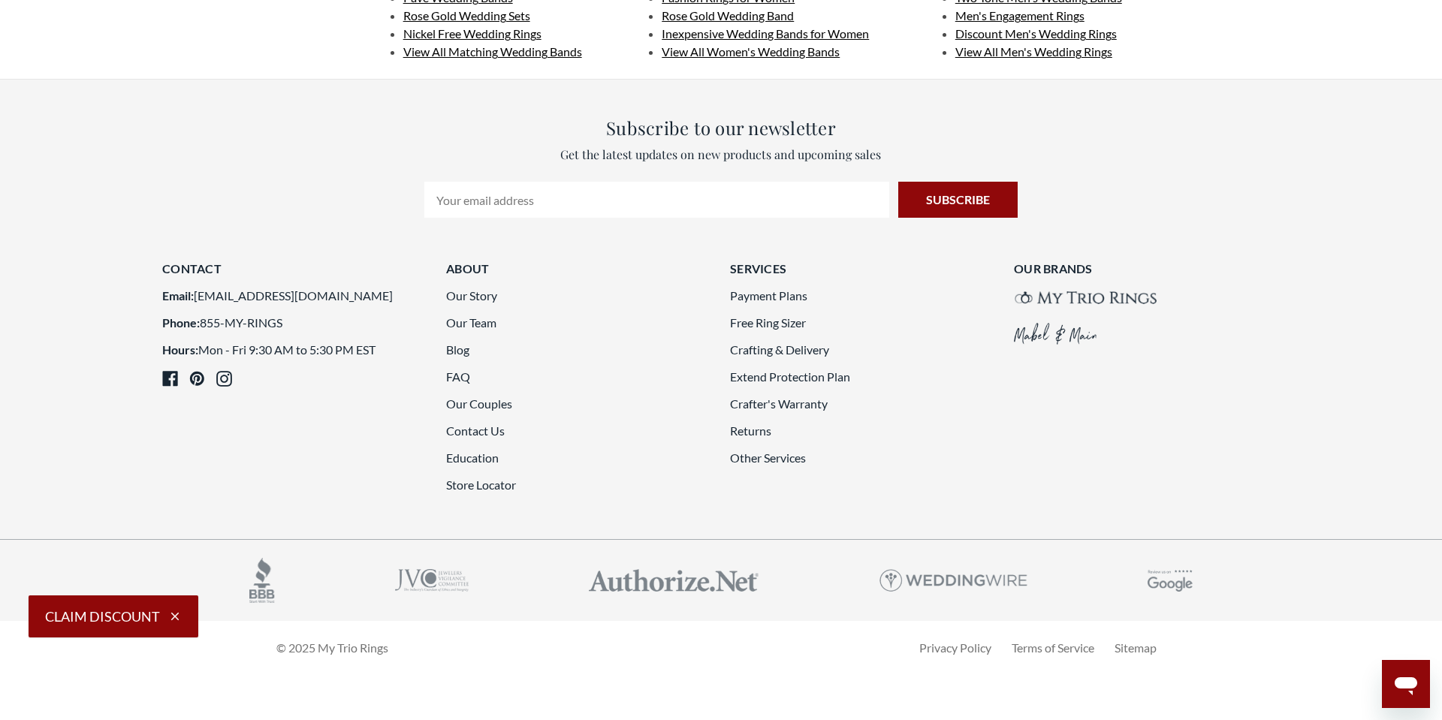
scroll to position [4037, 0]
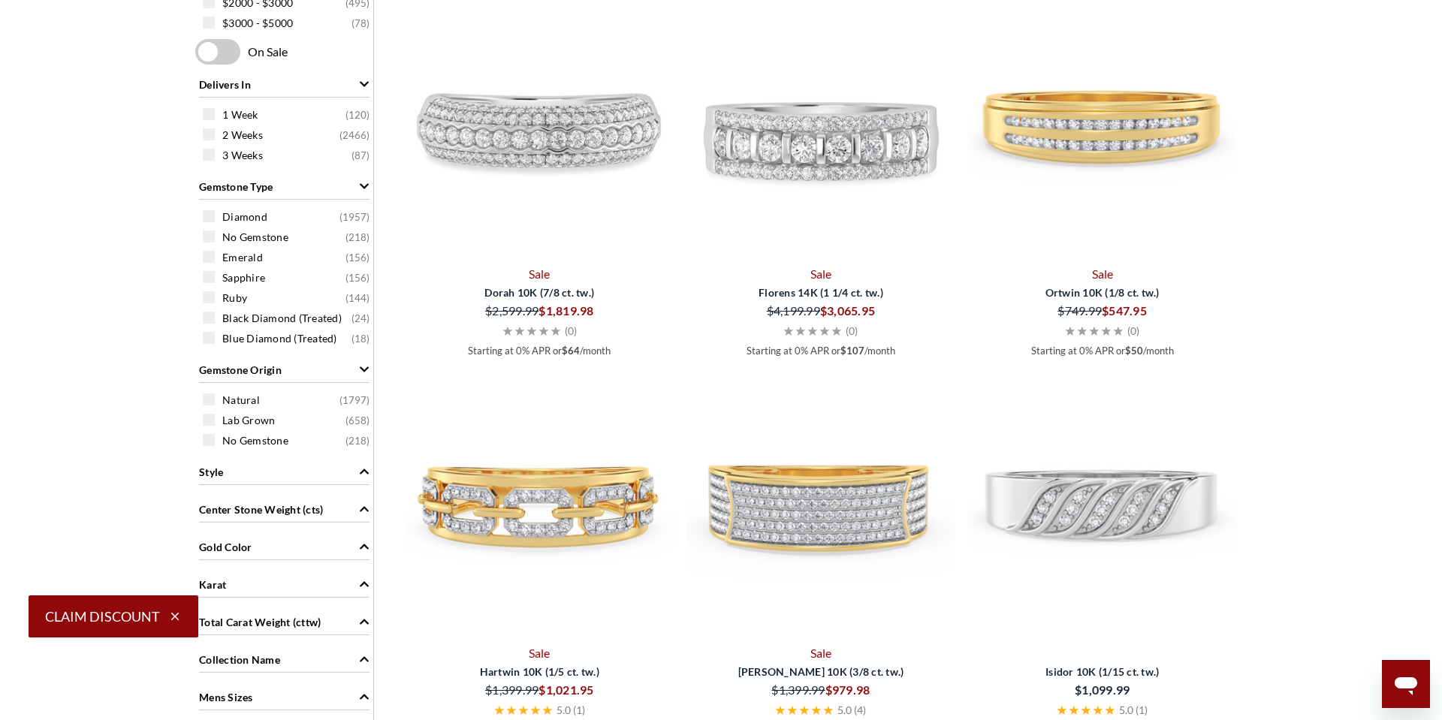
scroll to position [775, 0]
click at [1099, 318] on div "$749.99" at bounding box center [1035, 309] width 134 height 21
click at [1104, 300] on div "$547.95" at bounding box center [1168, 309] width 134 height 21
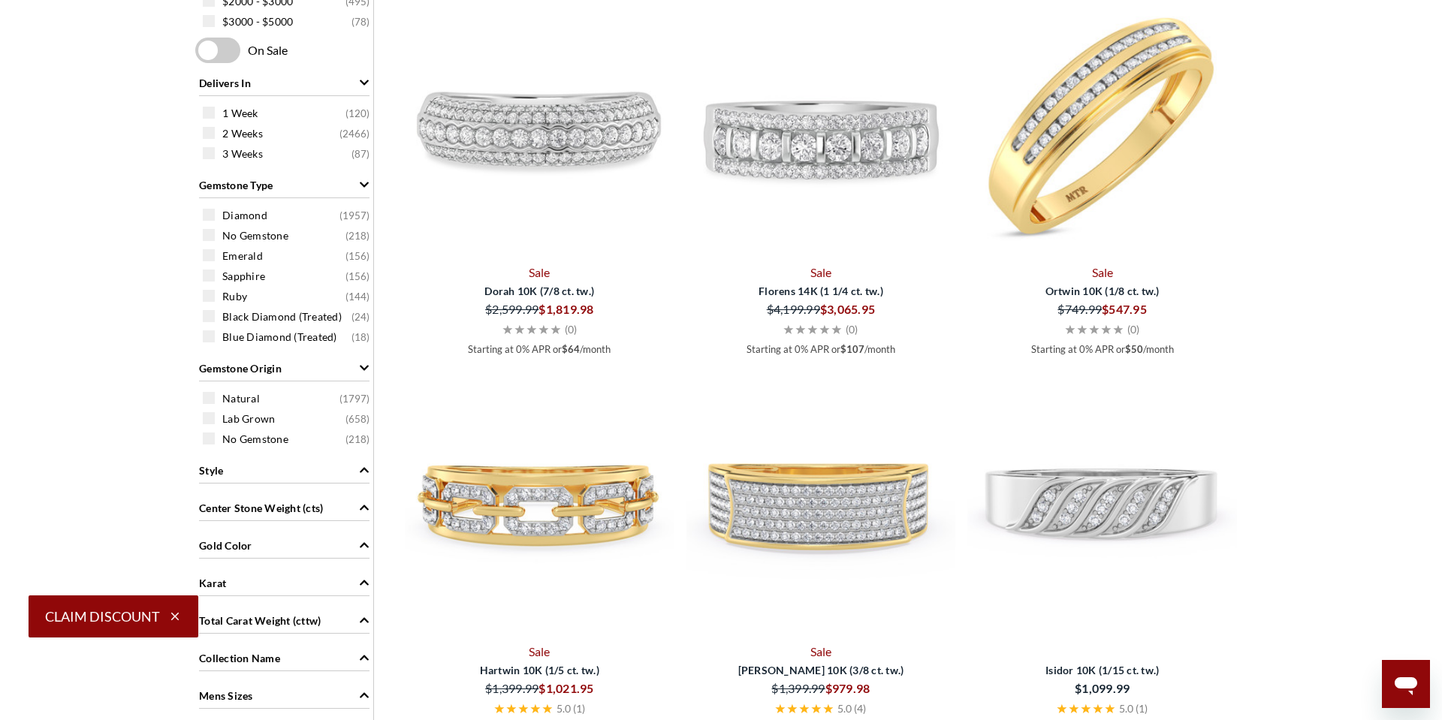
click at [1111, 151] on img at bounding box center [1102, 124] width 270 height 270
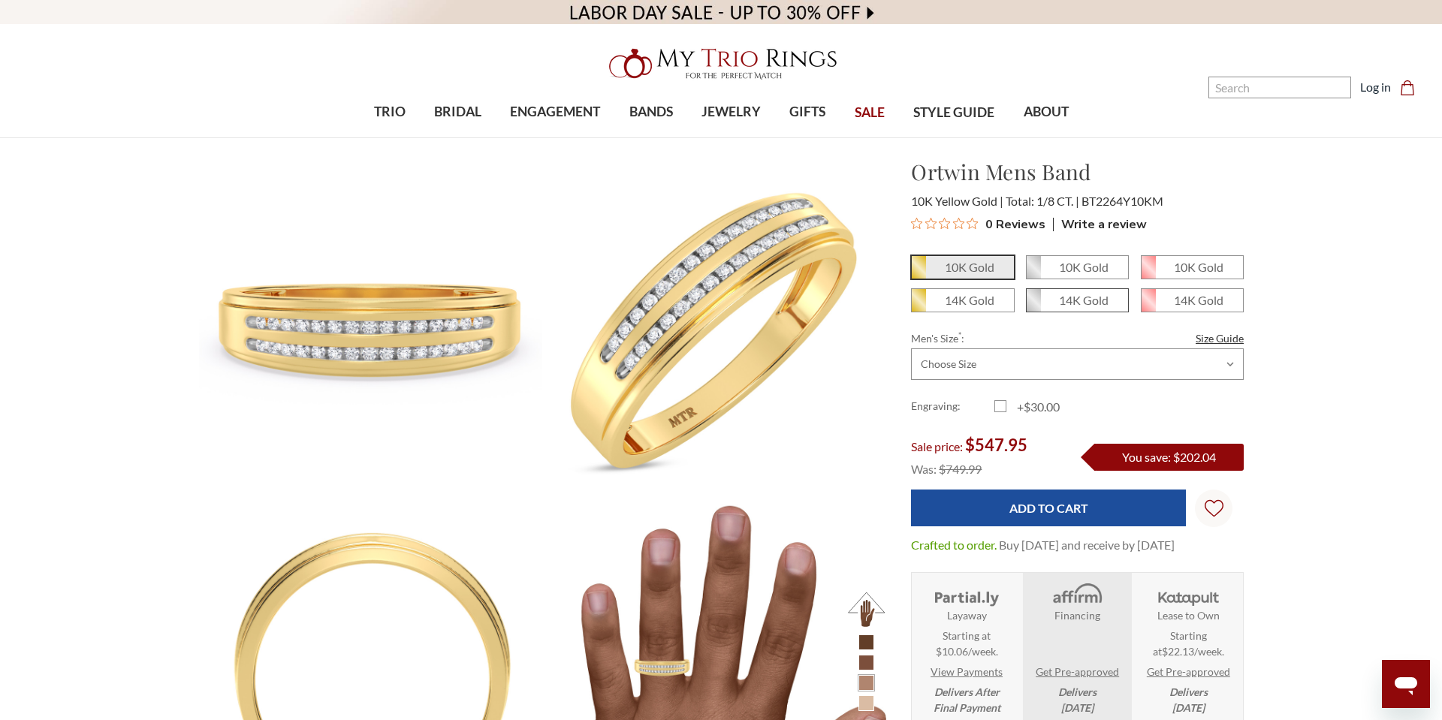
click at [1083, 303] on em "14K Gold" at bounding box center [1084, 300] width 50 height 14
click at [1032, 306] on input "14K Gold" at bounding box center [1032, 306] width 1 height 1
radio input "true"
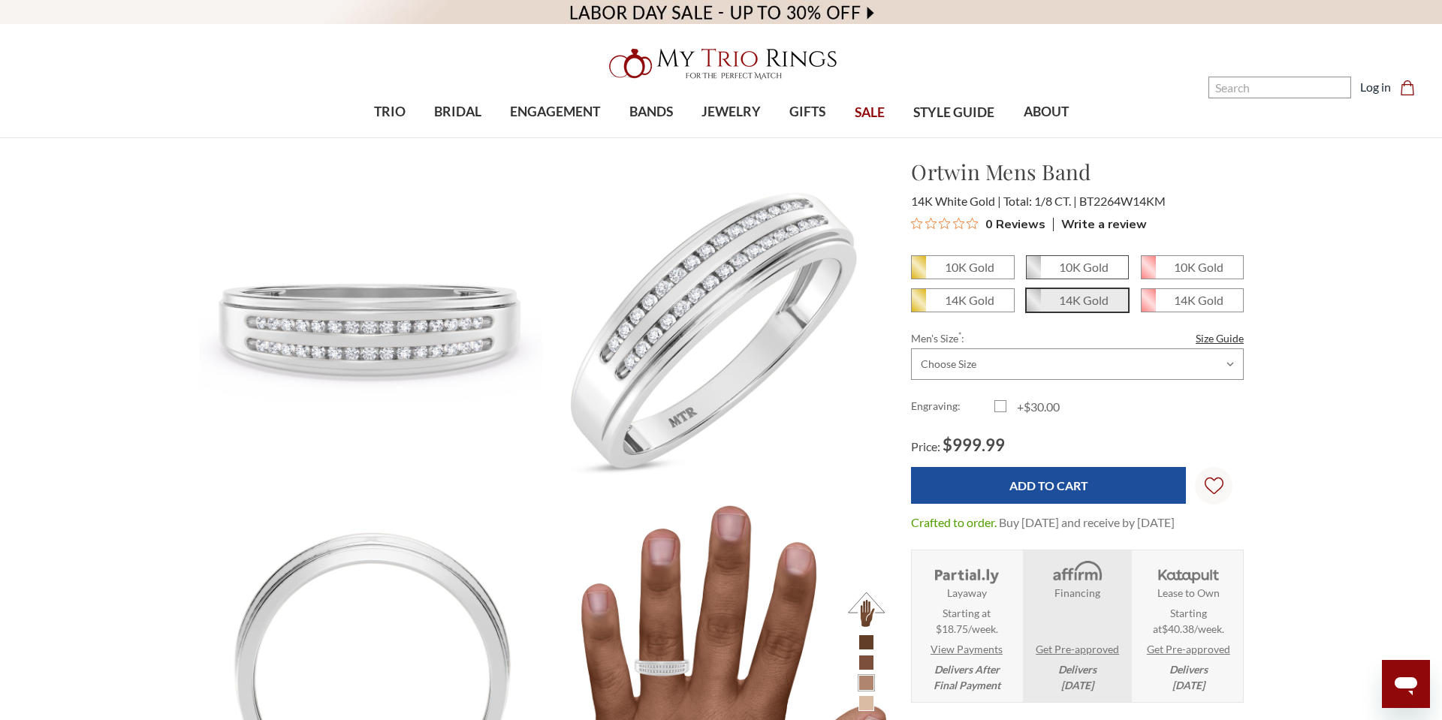
click at [1086, 267] on em "10K Gold" at bounding box center [1084, 267] width 50 height 14
click at [1032, 273] on input "10K Gold" at bounding box center [1032, 273] width 1 height 1
radio input "true"
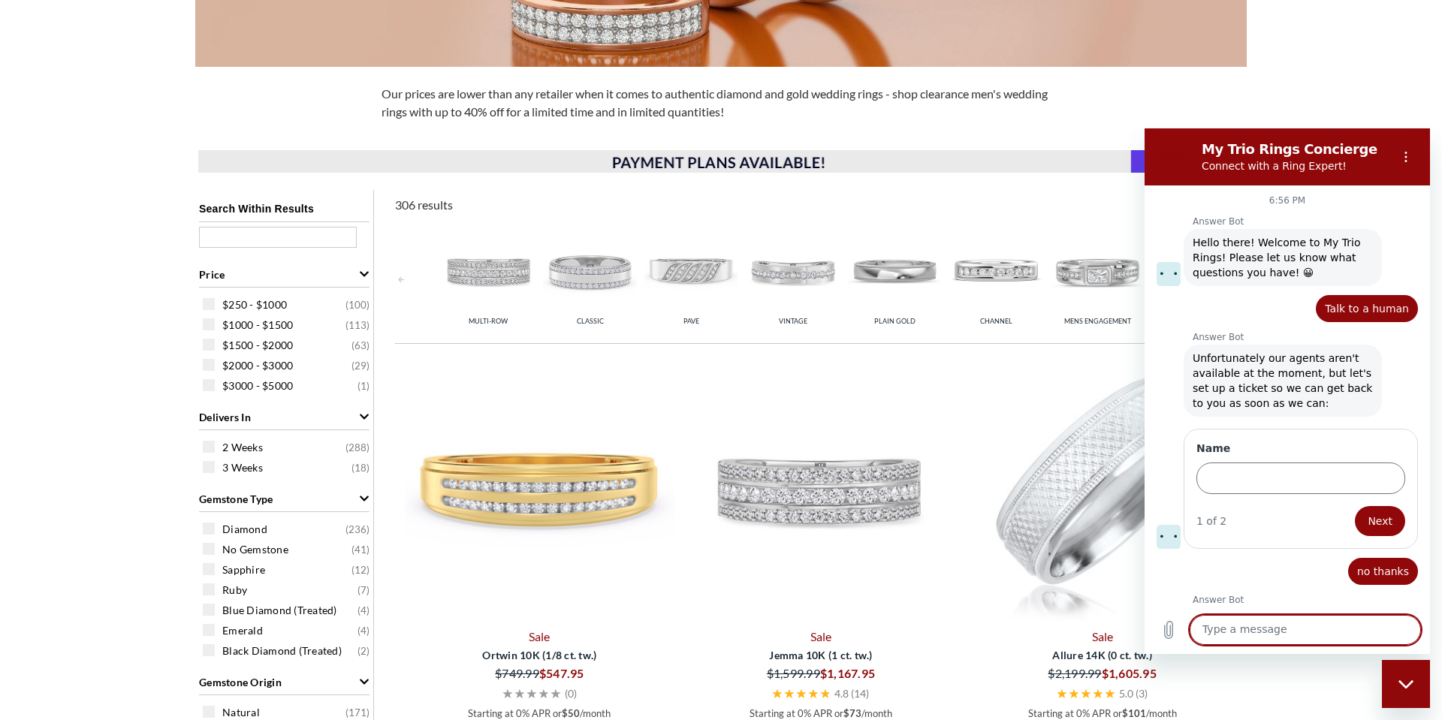
scroll to position [1083, 0]
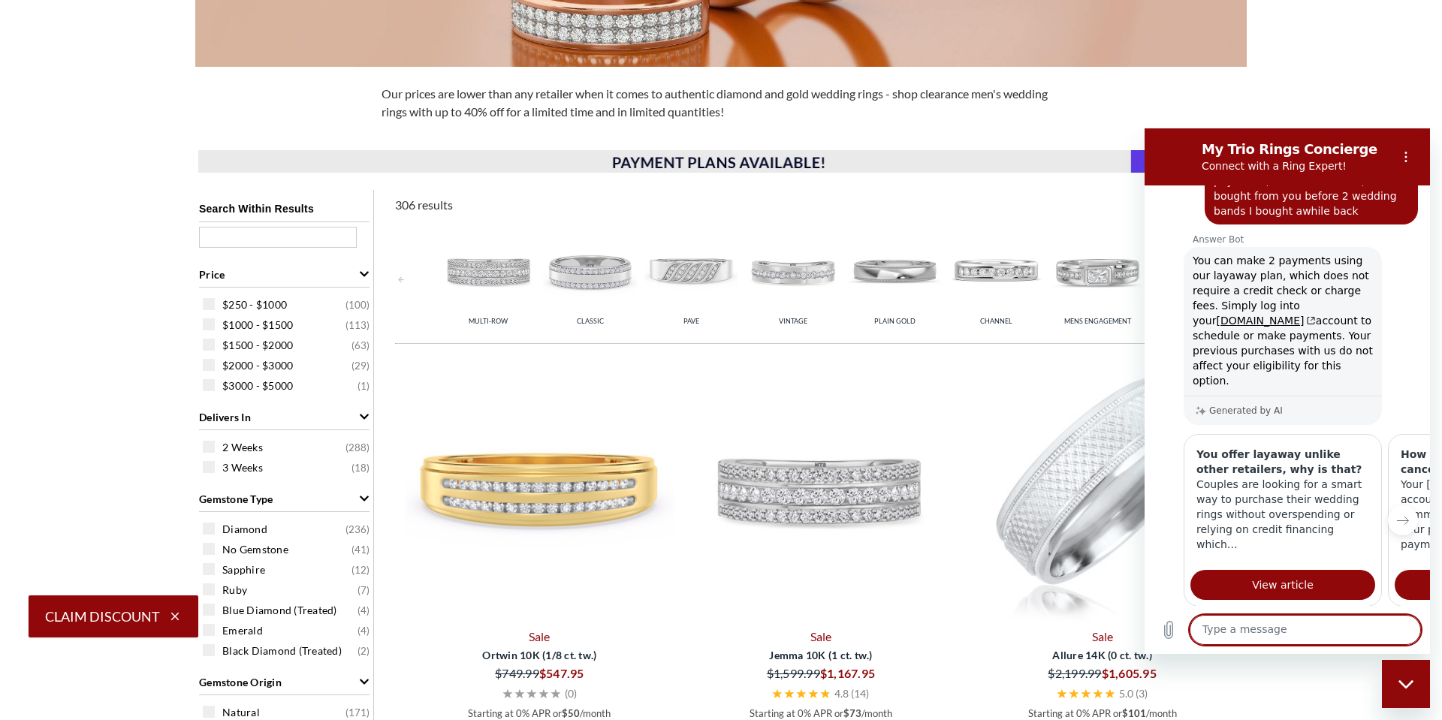
click at [1349, 664] on button "Yes" at bounding box center [1350, 678] width 43 height 29
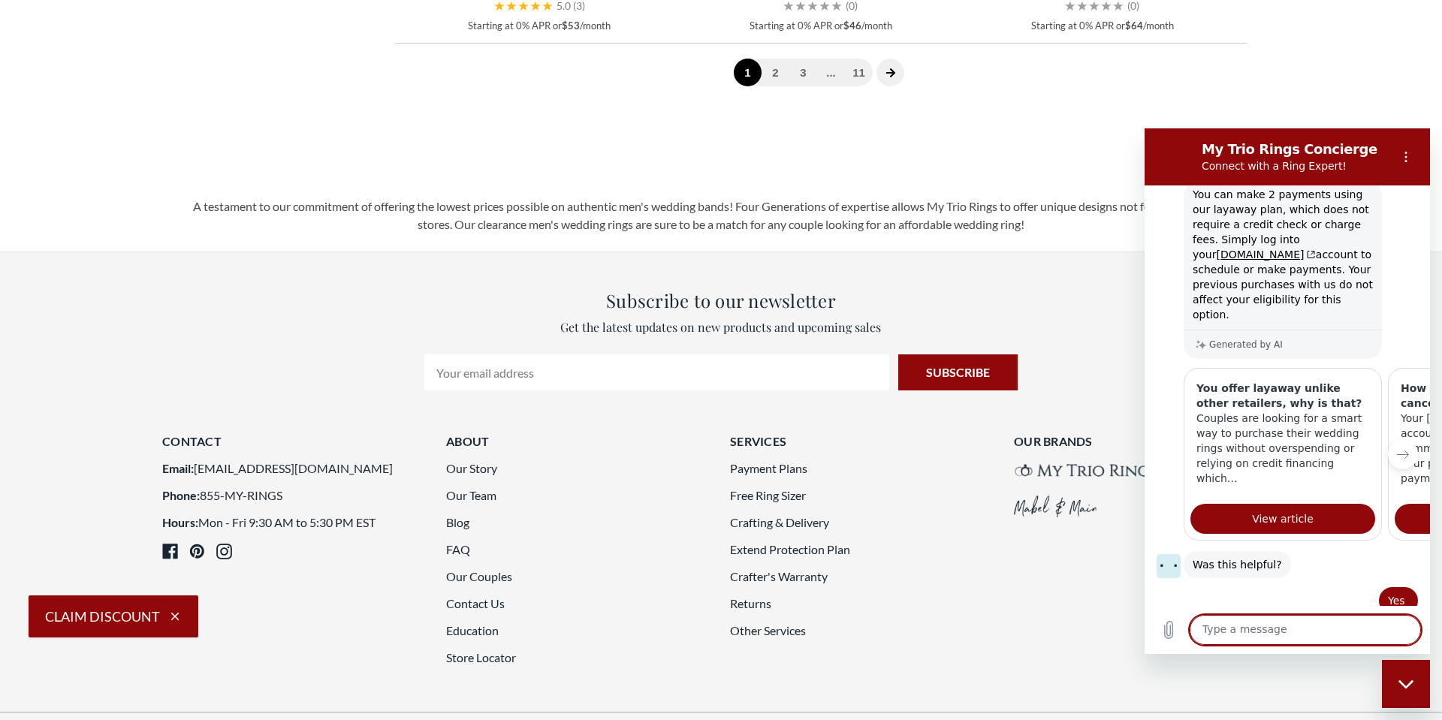
scroll to position [2742, 0]
click at [1303, 621] on textarea at bounding box center [1304, 630] width 231 height 30
type textarea "im looking"
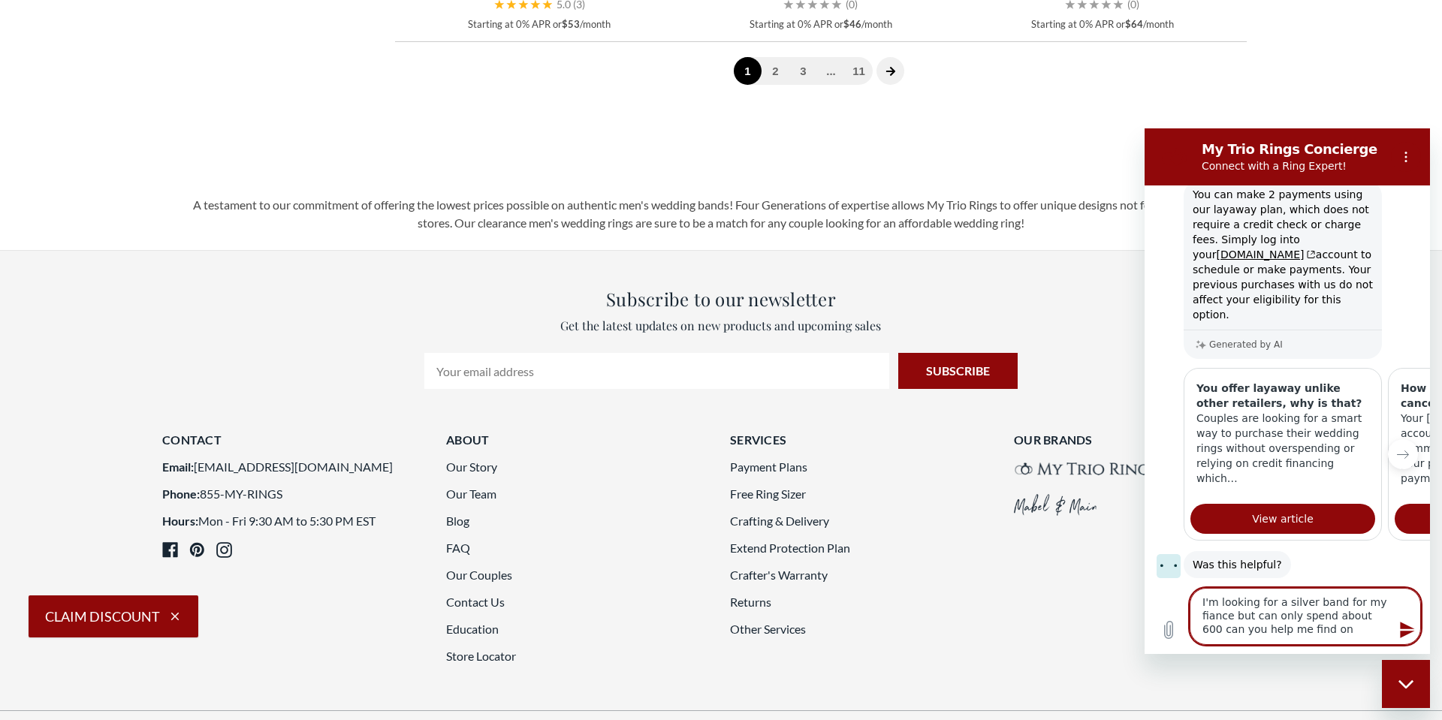
type textarea "I'm looking for a silver band for my fiance but can only spend about 600 can yo…"
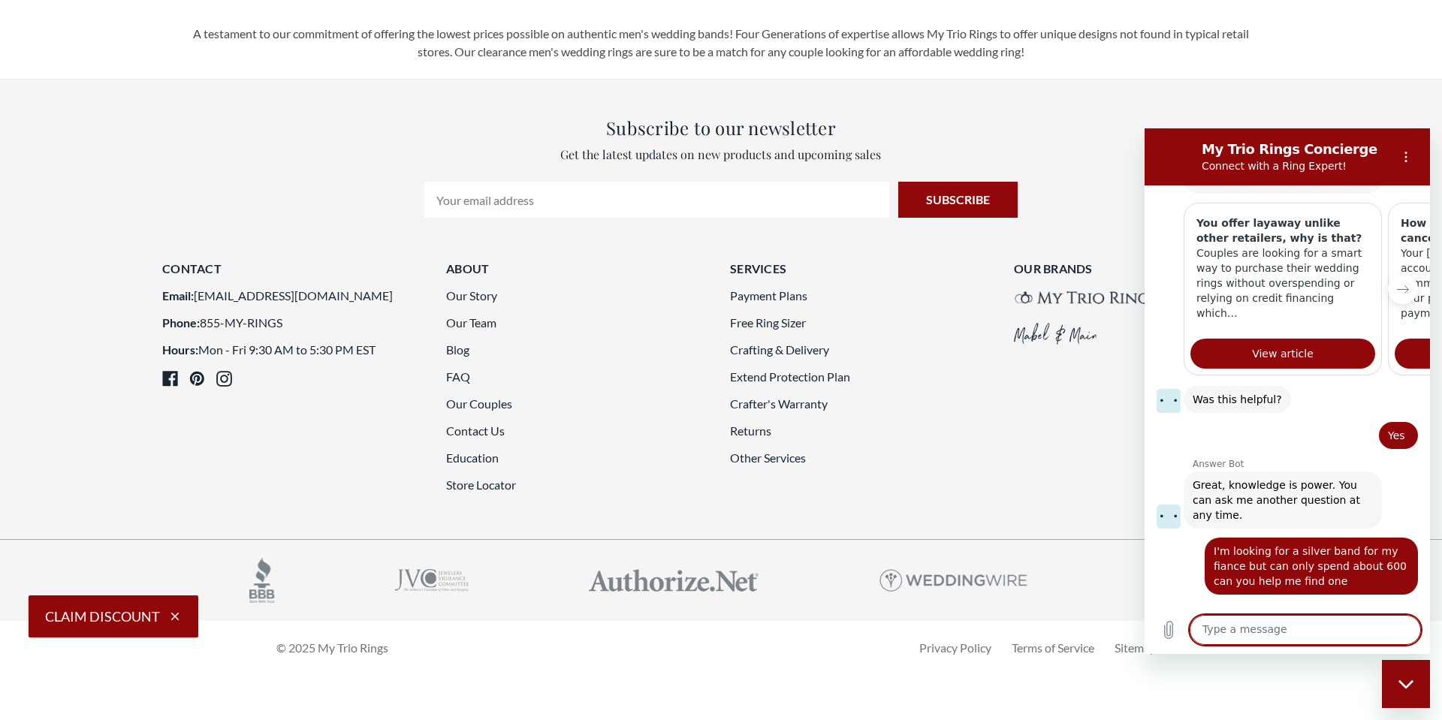
scroll to position [3485, 0]
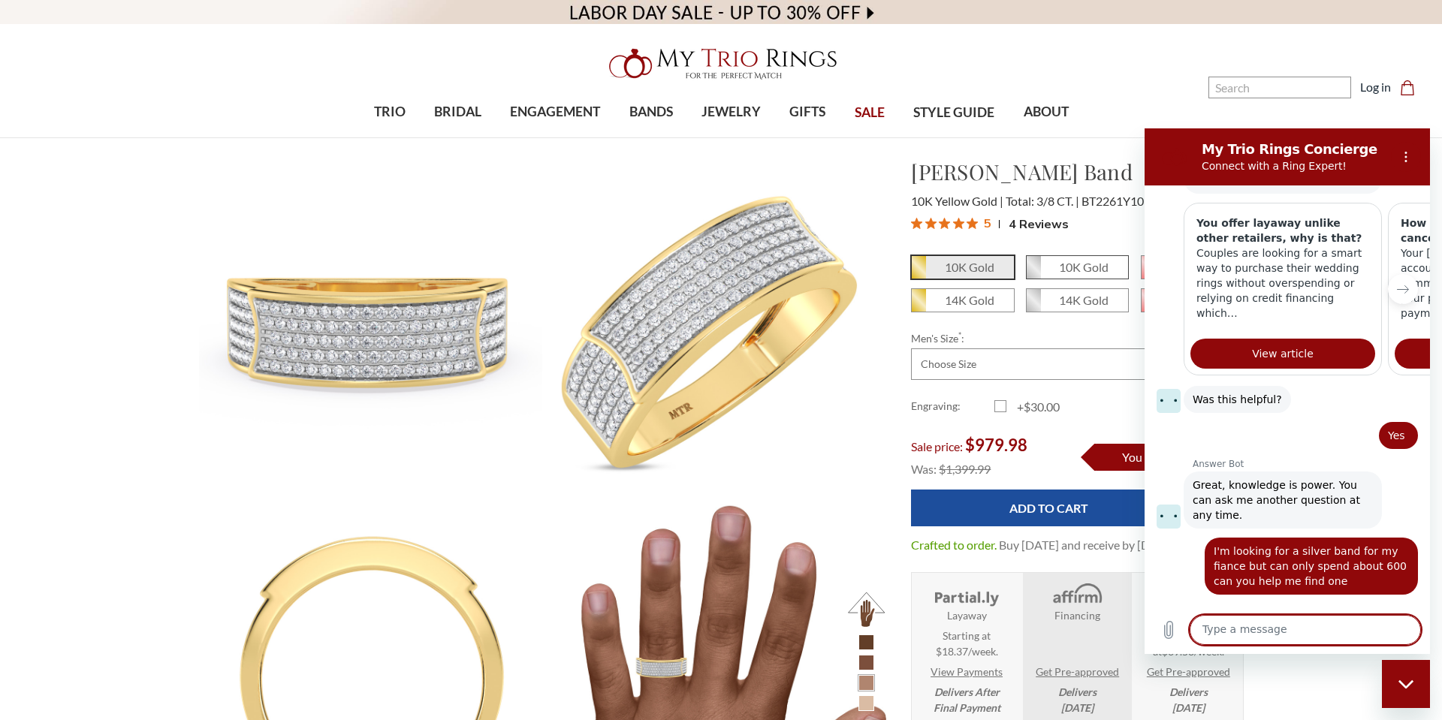
click at [1059, 265] on em "10K Gold" at bounding box center [1084, 267] width 50 height 14
click at [1032, 273] on input "10K Gold" at bounding box center [1032, 273] width 1 height 1
radio input "true"
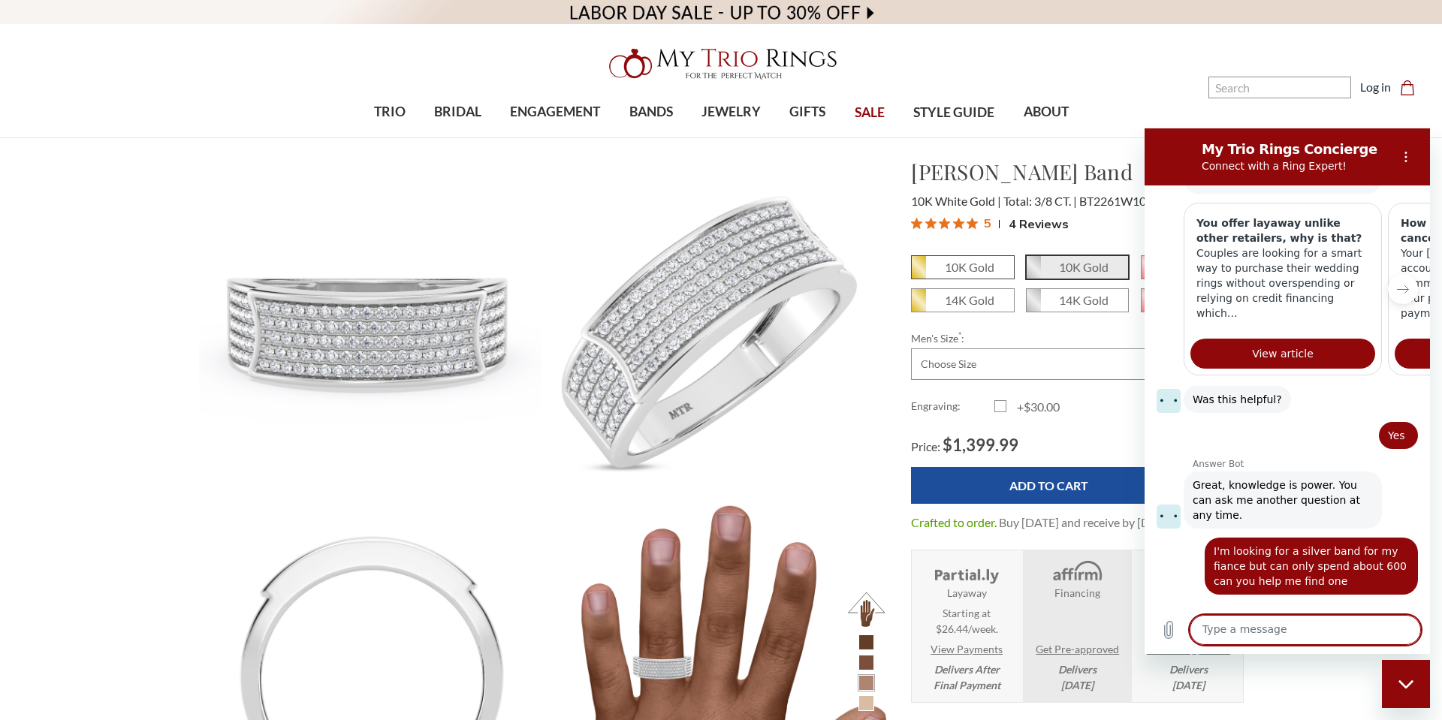
click at [972, 268] on em "10K Gold" at bounding box center [970, 267] width 50 height 14
click at [918, 273] on input "10K Gold" at bounding box center [917, 273] width 1 height 1
radio input "true"
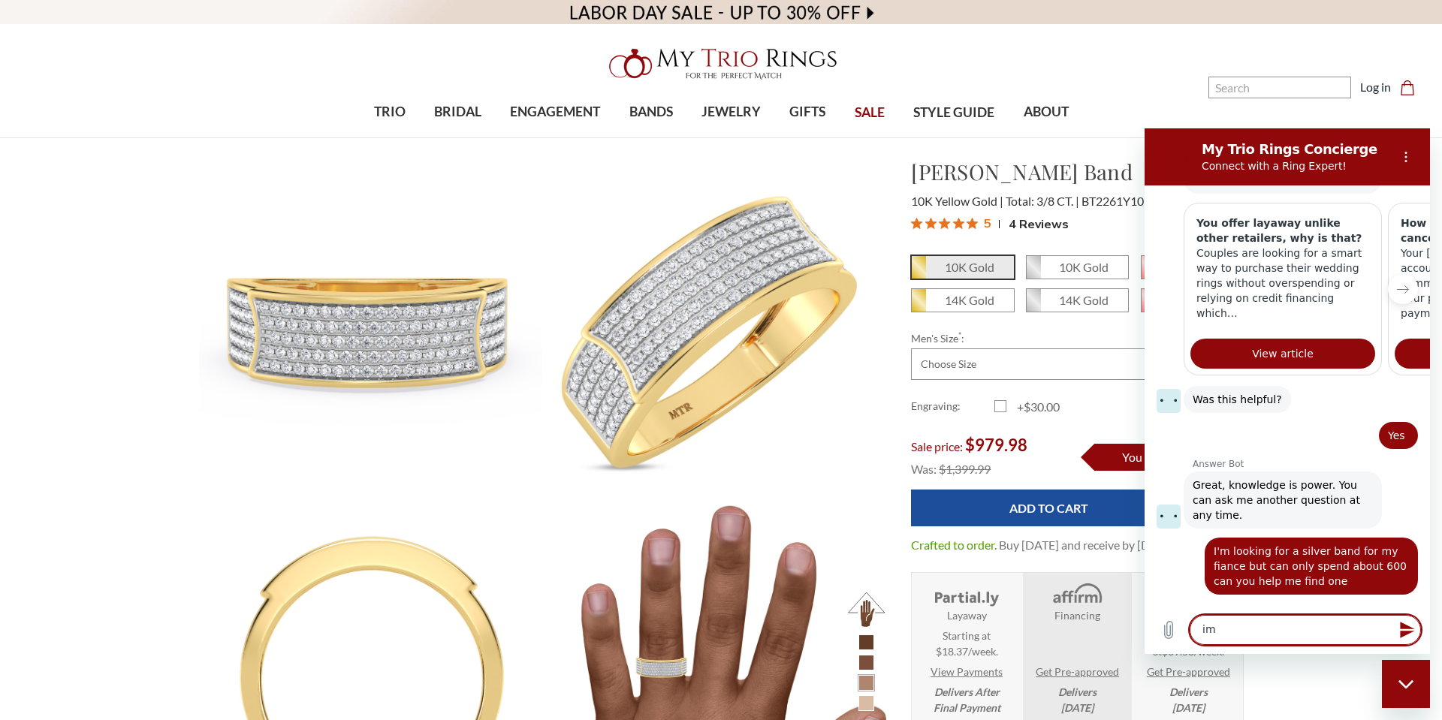
type textarea "i"
type textarea "never mind thank you"
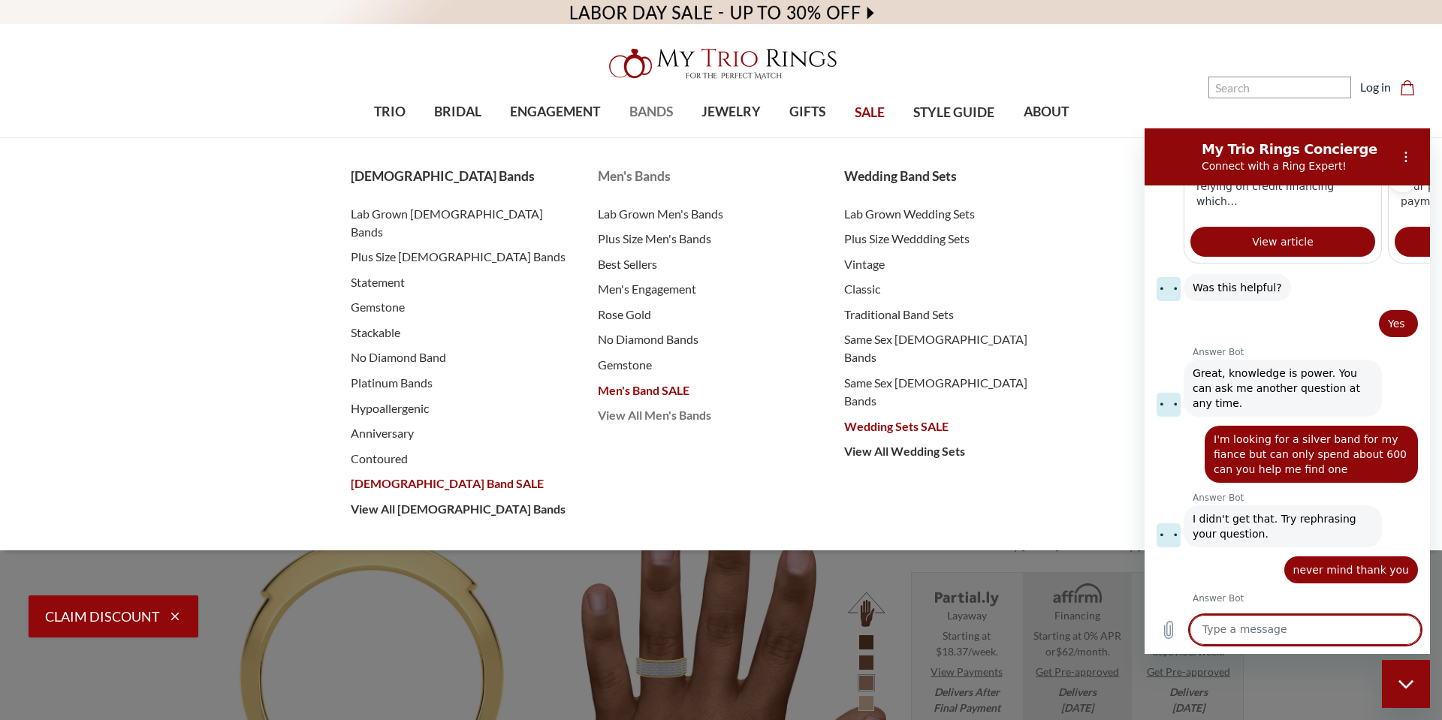
click at [654, 415] on span "View All Men's Bands" at bounding box center [706, 415] width 217 height 18
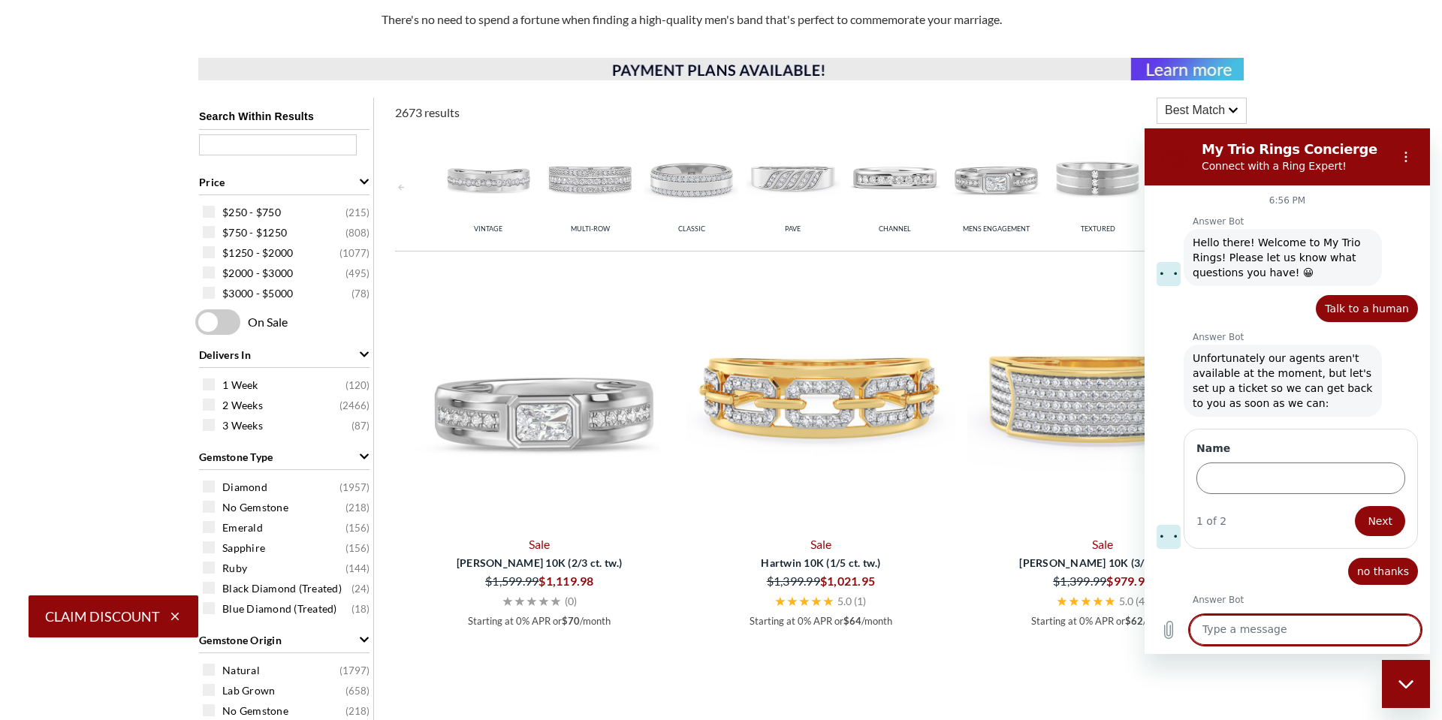
scroll to position [1426, 0]
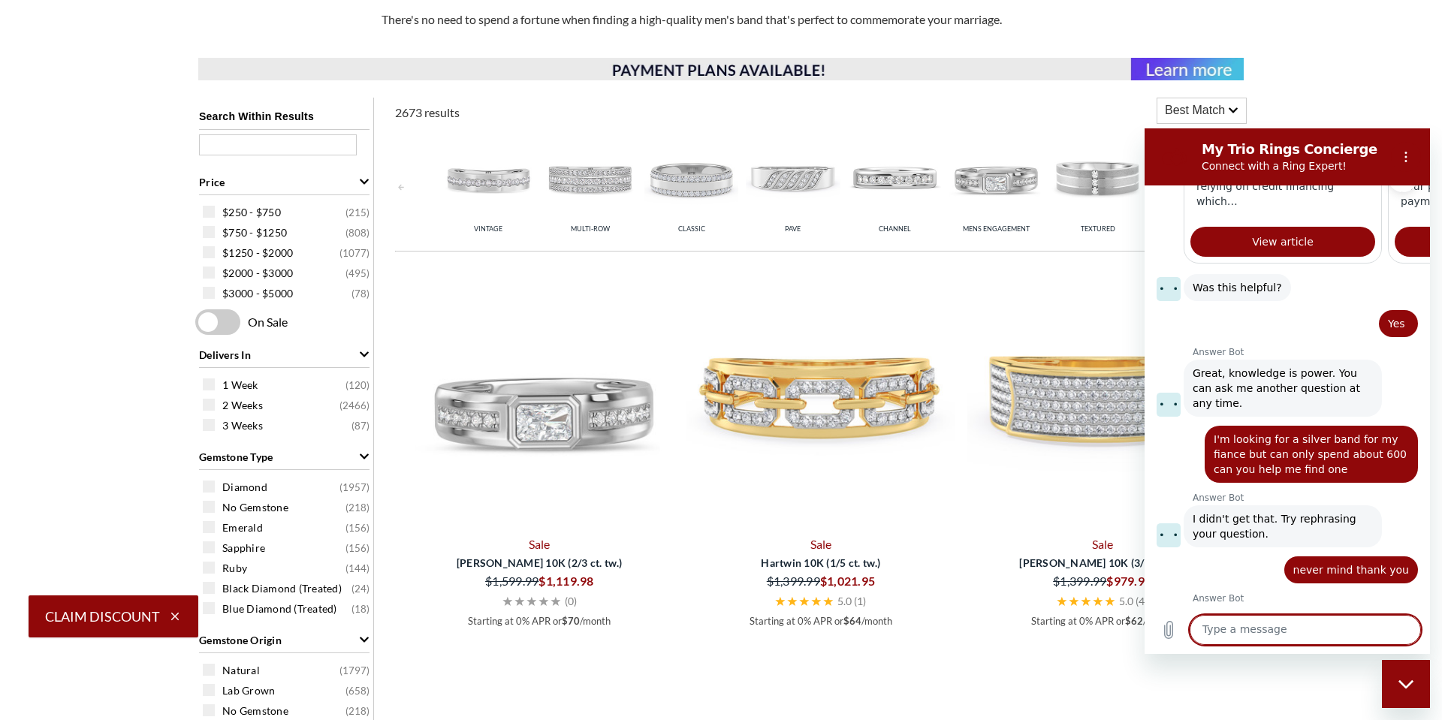
click at [707, 176] on img at bounding box center [691, 178] width 94 height 94
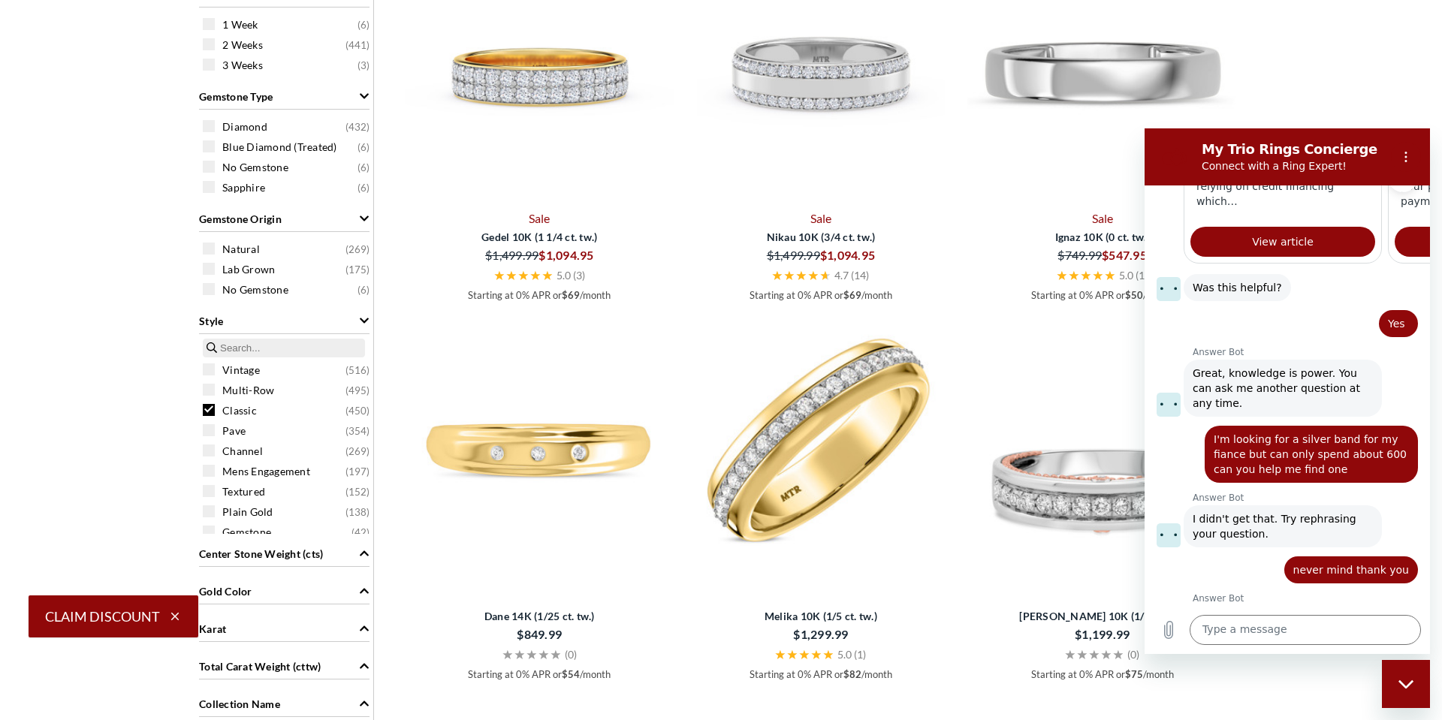
scroll to position [865, 0]
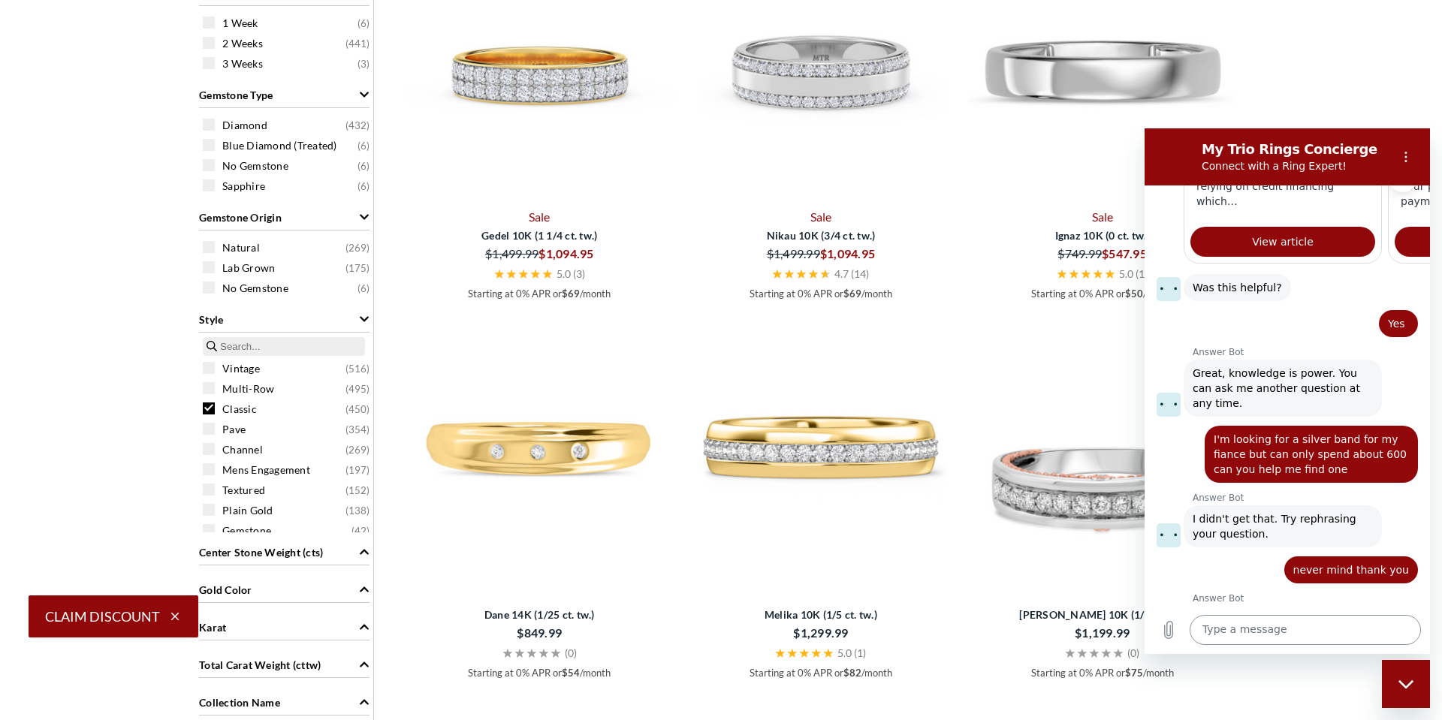
click at [1227, 622] on textarea at bounding box center [1304, 630] width 231 height 30
type textarea "goodbye"
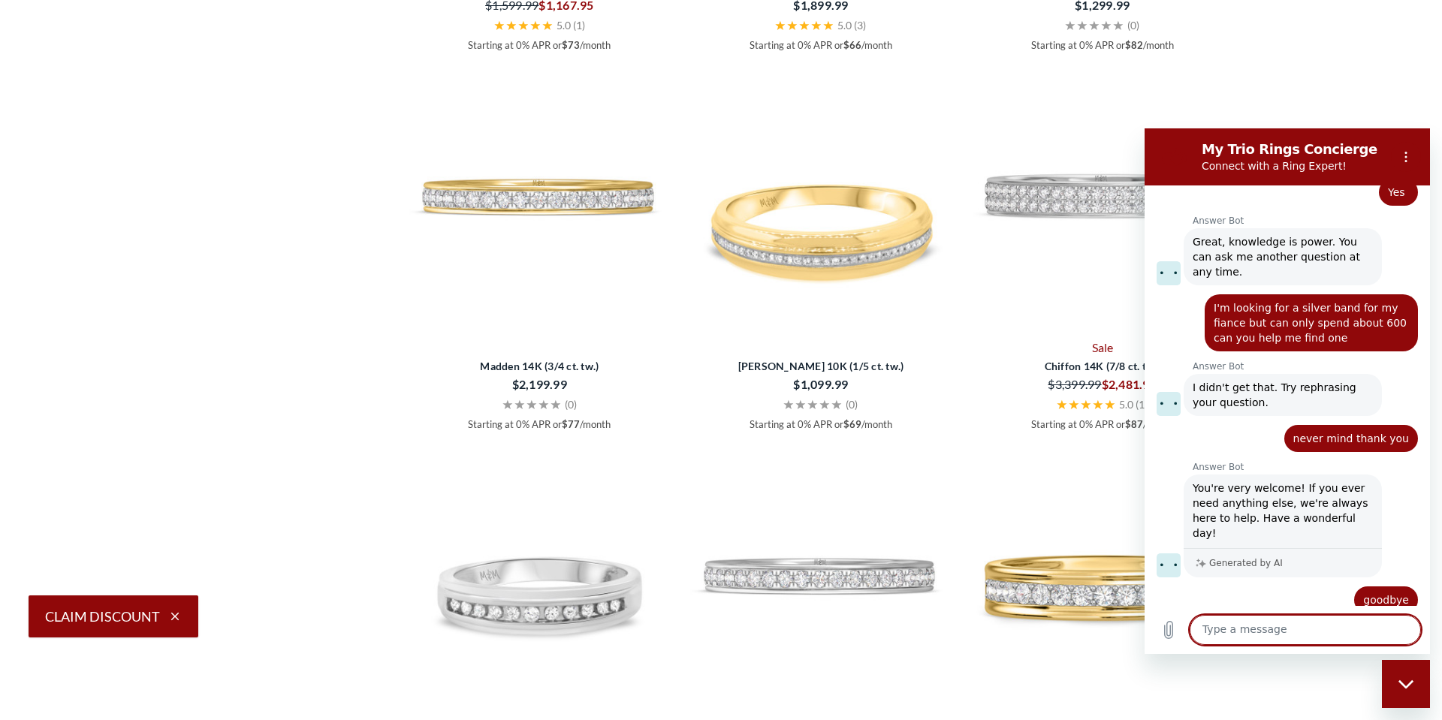
scroll to position [2369, 0]
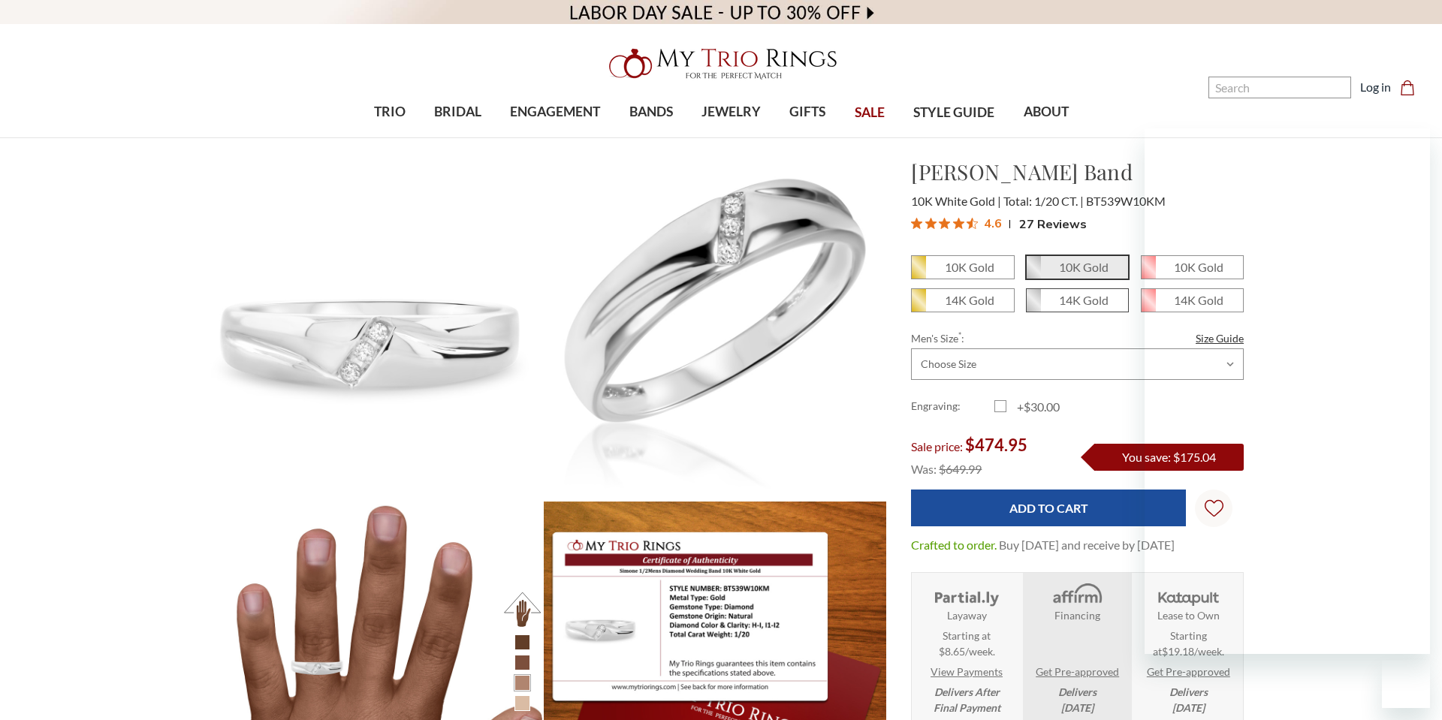
click at [1092, 299] on em "14K Gold" at bounding box center [1084, 300] width 50 height 14
click at [1032, 306] on input "14K Gold" at bounding box center [1032, 306] width 1 height 1
radio input "true"
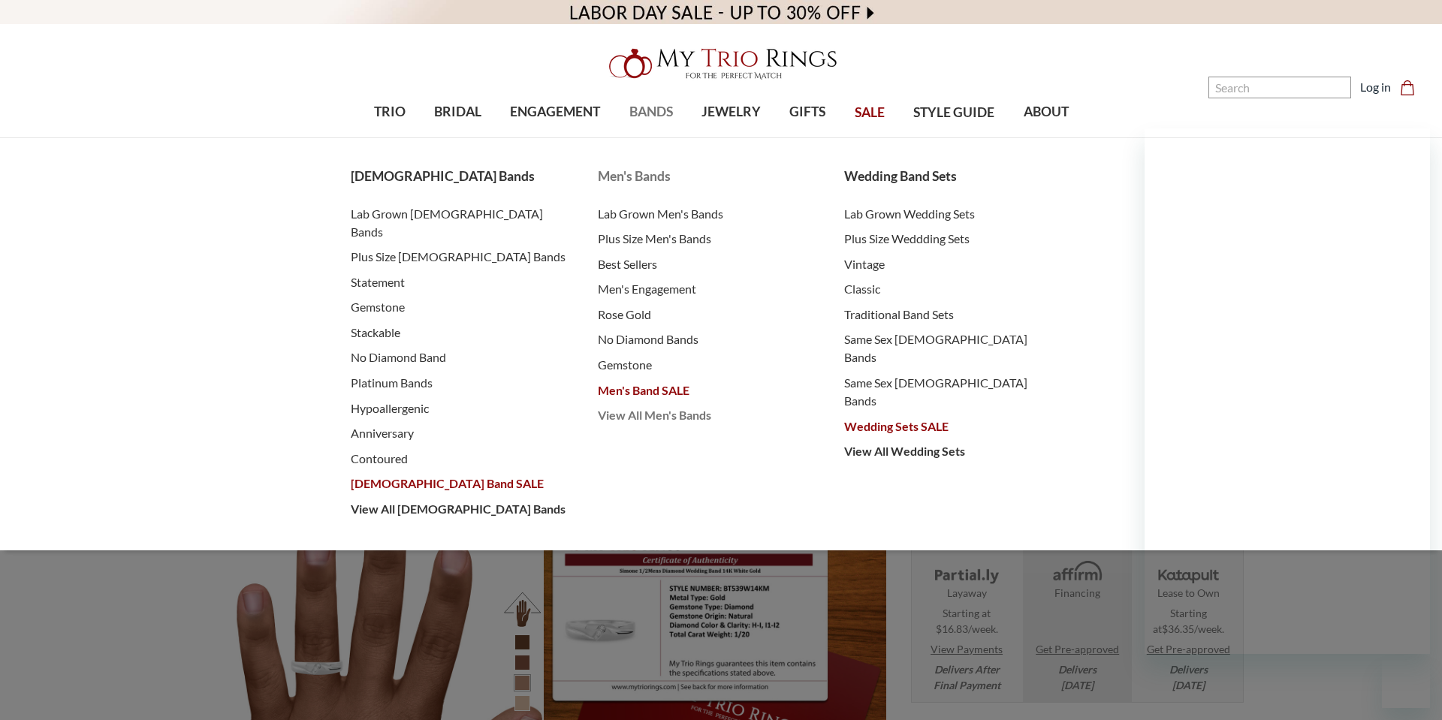
click at [677, 417] on span "View All Men's Bands" at bounding box center [706, 415] width 217 height 18
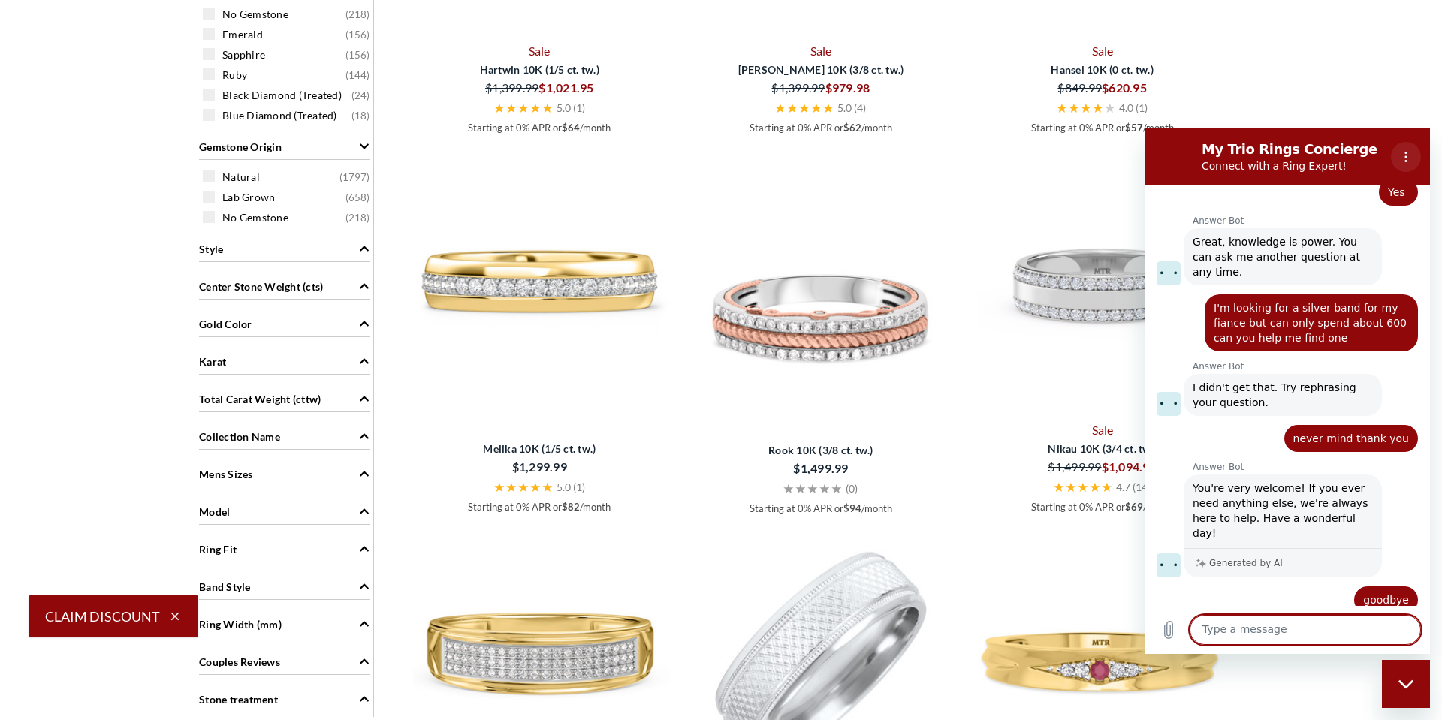
click at [1409, 155] on icon "Options menu" at bounding box center [1406, 157] width 12 height 12
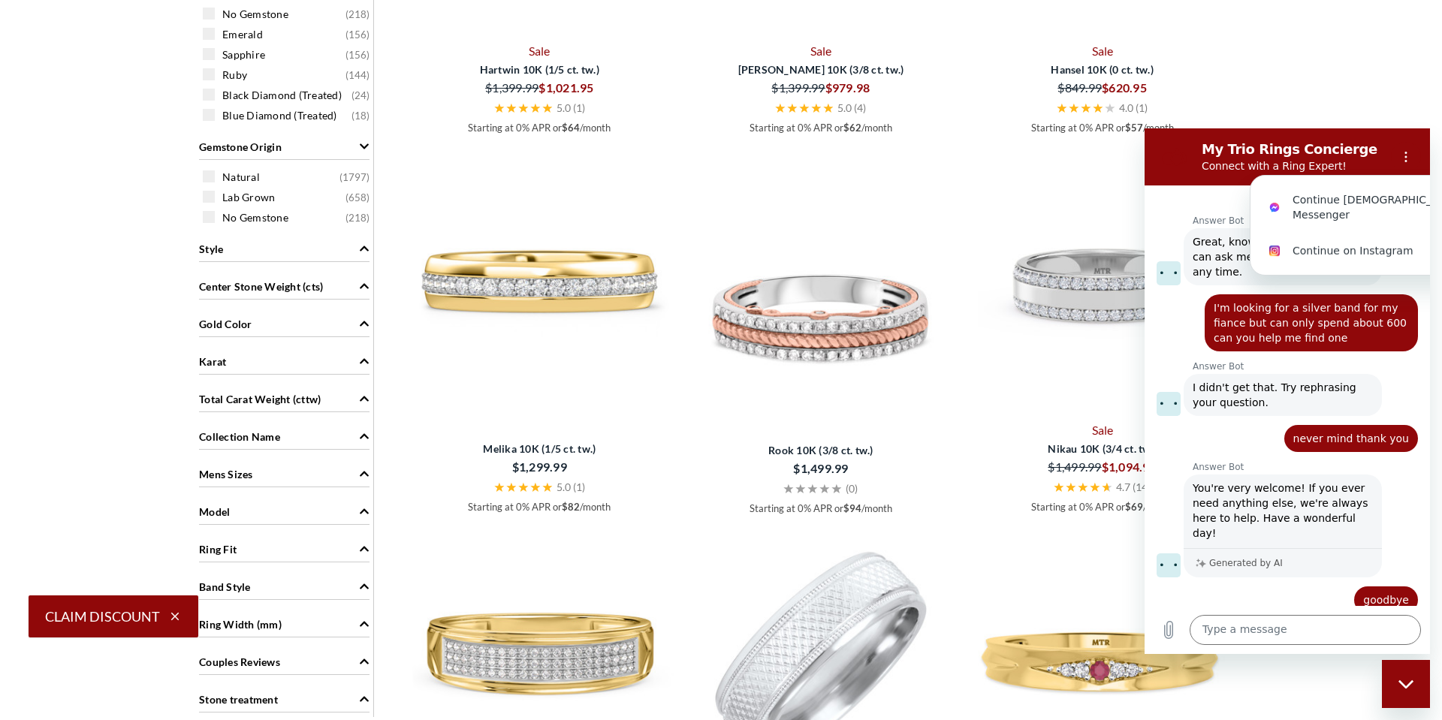
click at [1406, 682] on icon "Close messaging window" at bounding box center [1406, 685] width 16 height 10
type textarea "x"
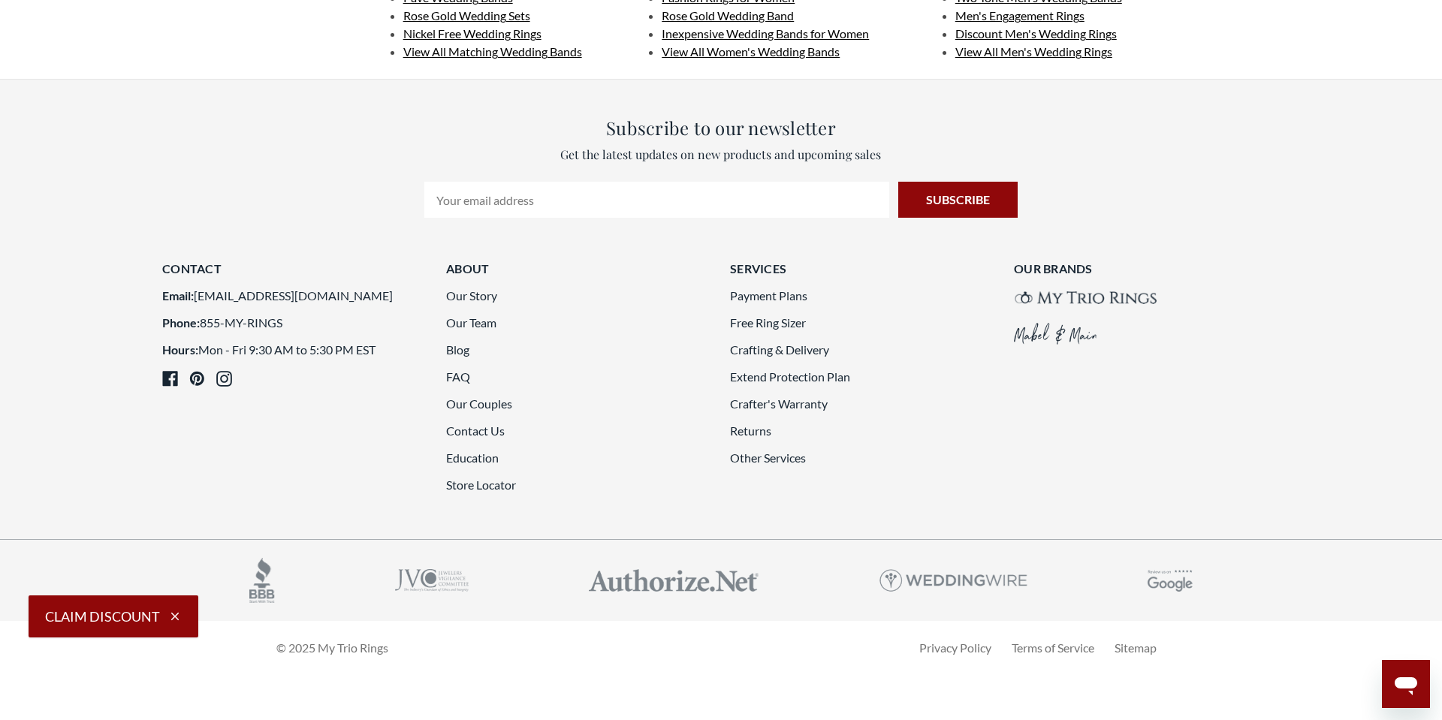
scroll to position [4023, 0]
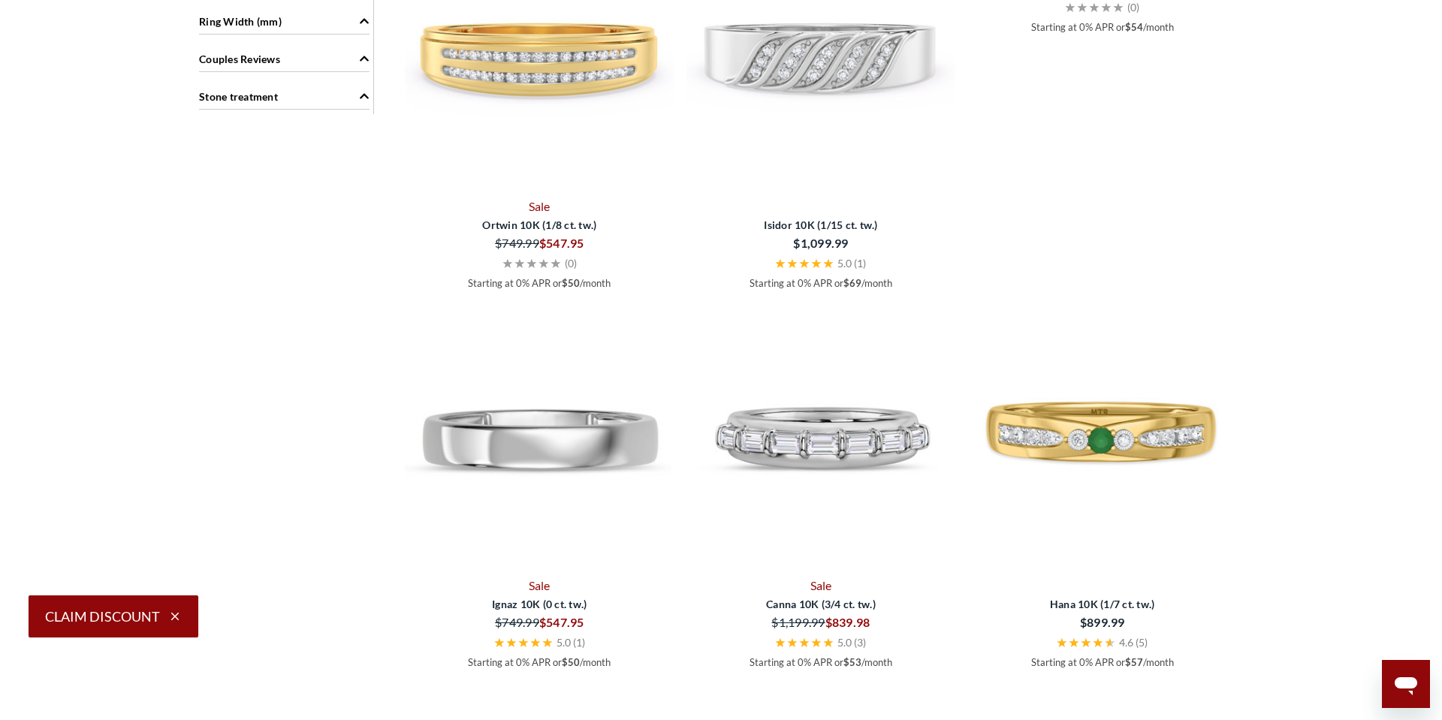
scroll to position [1601, 0]
click at [1105, 16] on div at bounding box center [1107, 7] width 12 height 18
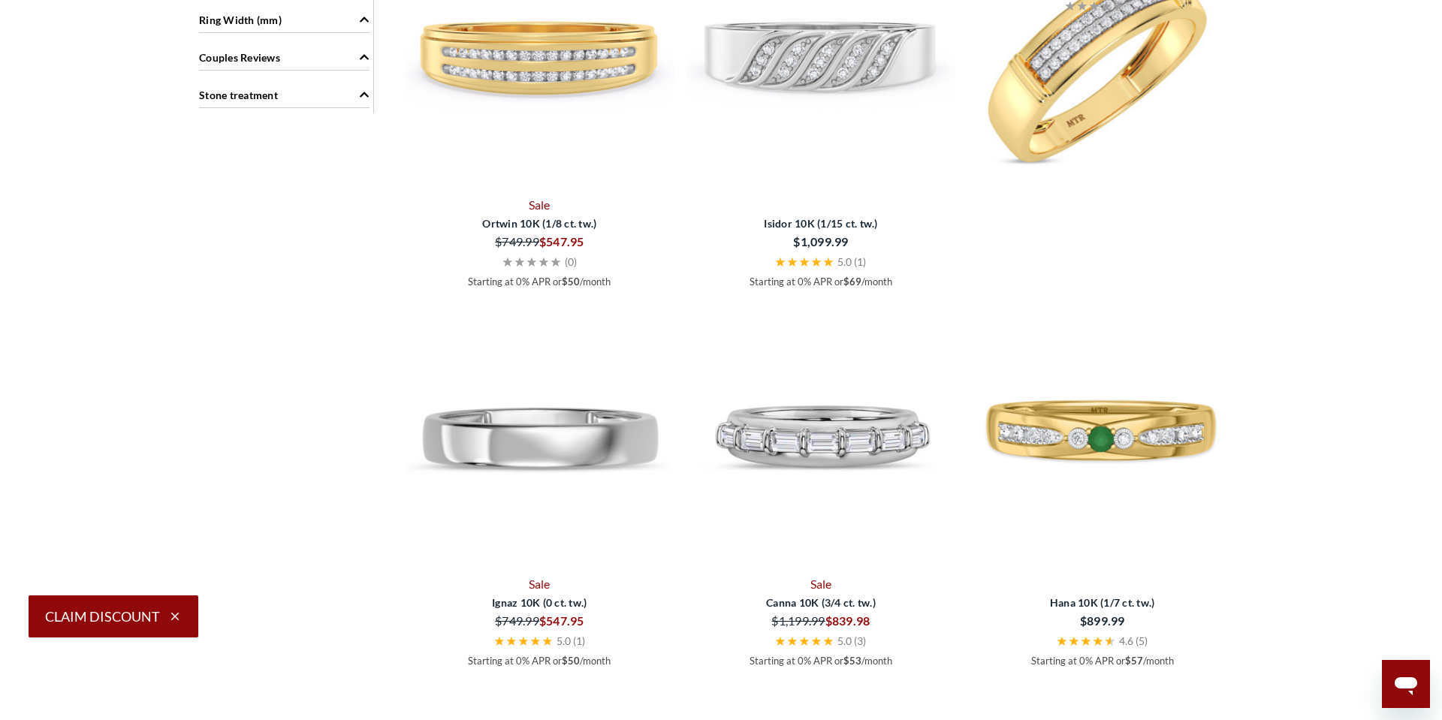
click at [1129, 76] on img at bounding box center [1102, 57] width 270 height 270
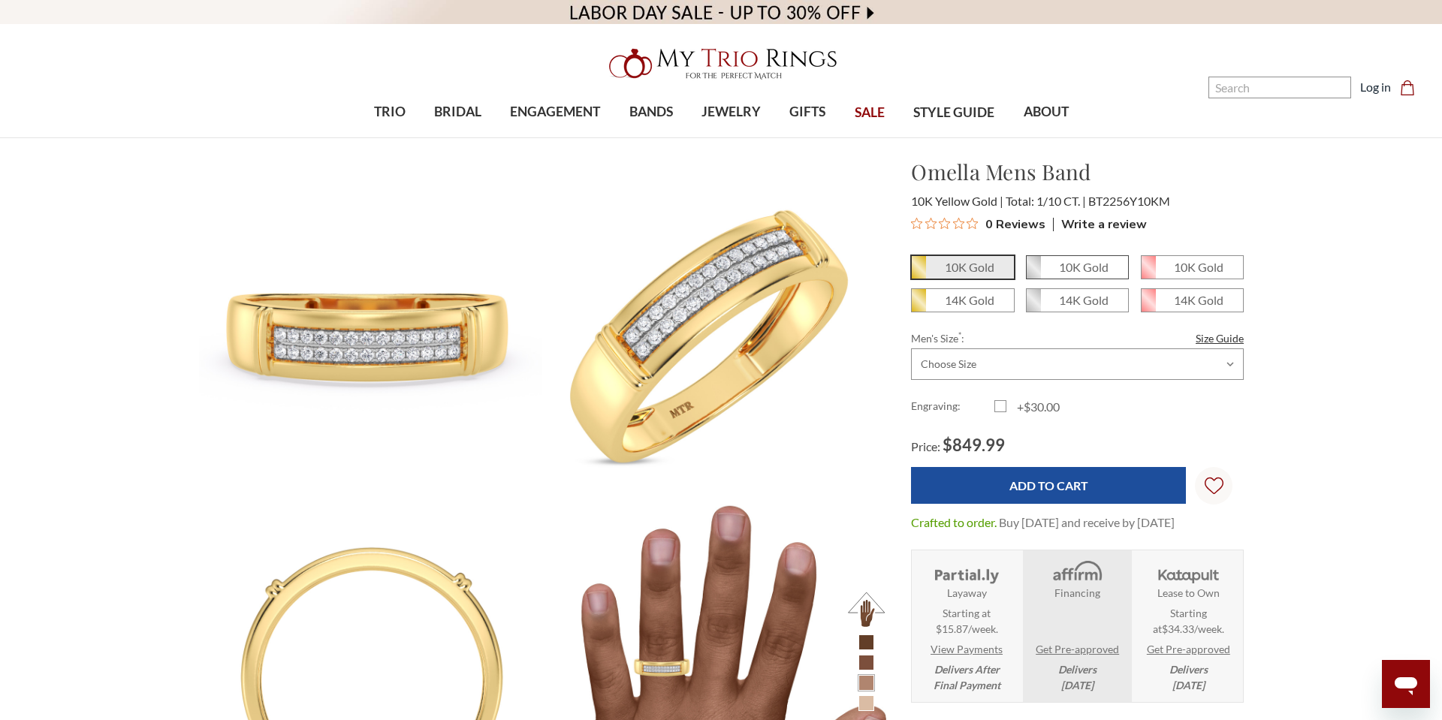
click at [1092, 262] on em "10K Gold" at bounding box center [1084, 267] width 50 height 14
click at [1032, 273] on input "10K Gold" at bounding box center [1032, 273] width 1 height 1
radio input "true"
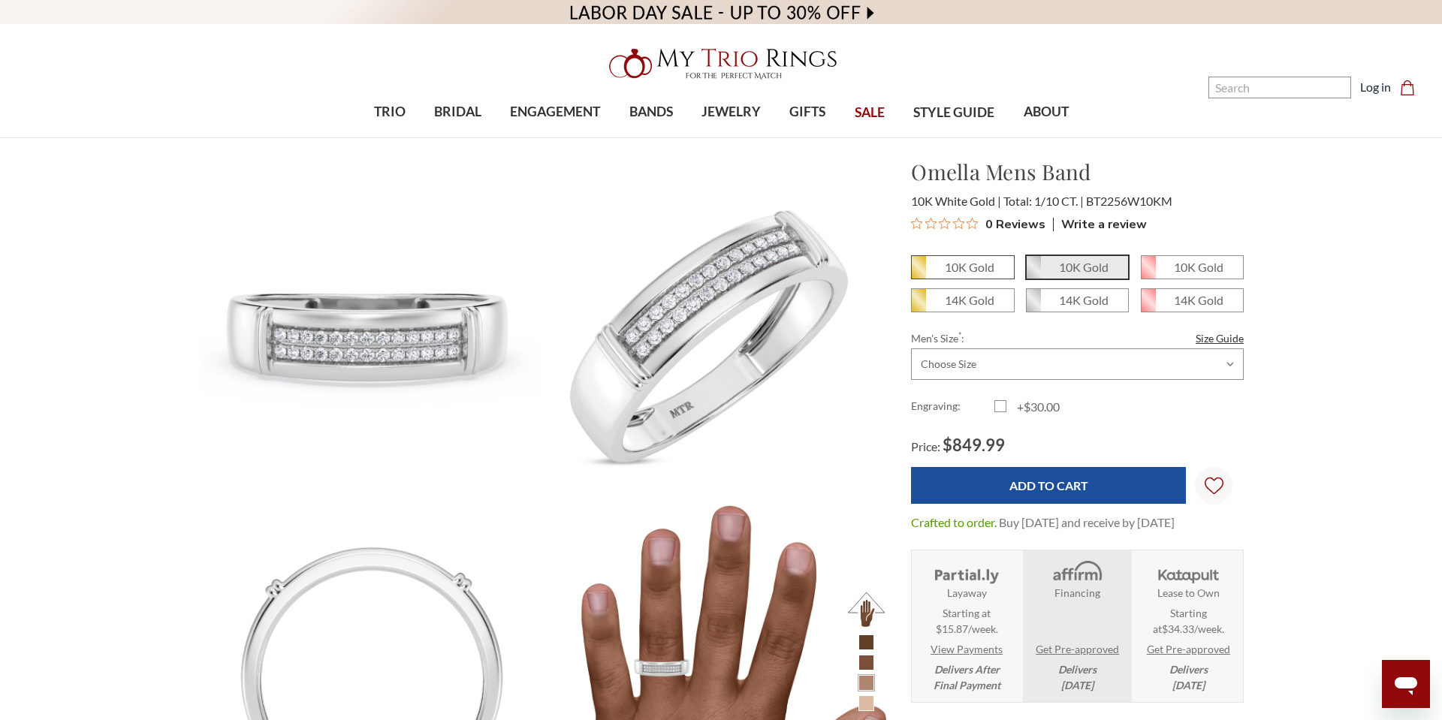
click at [969, 267] on em "10K Gold" at bounding box center [970, 267] width 50 height 14
click at [918, 273] on input "10K Gold" at bounding box center [917, 273] width 1 height 1
radio input "true"
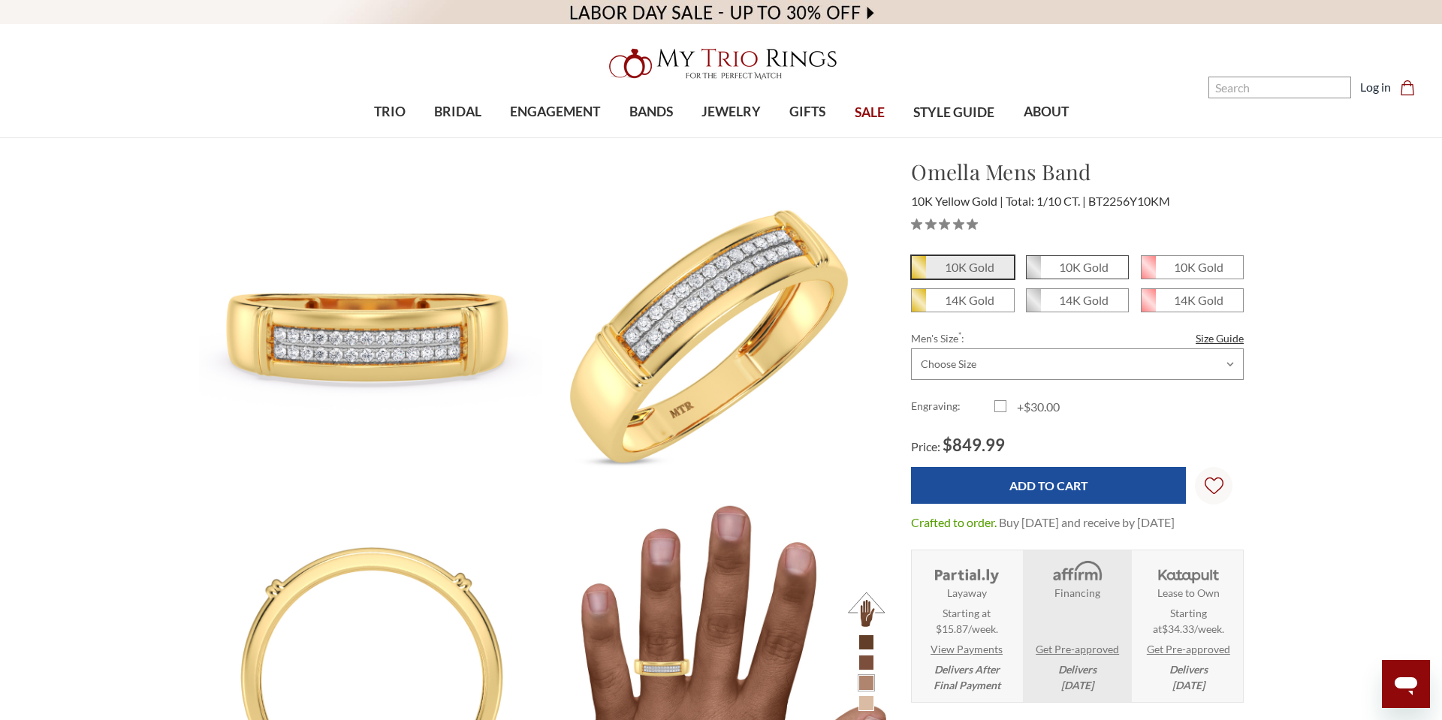
click at [1072, 263] on em "10K Gold" at bounding box center [1084, 267] width 50 height 14
click at [1032, 273] on input "10K Gold" at bounding box center [1032, 273] width 1 height 1
radio input "true"
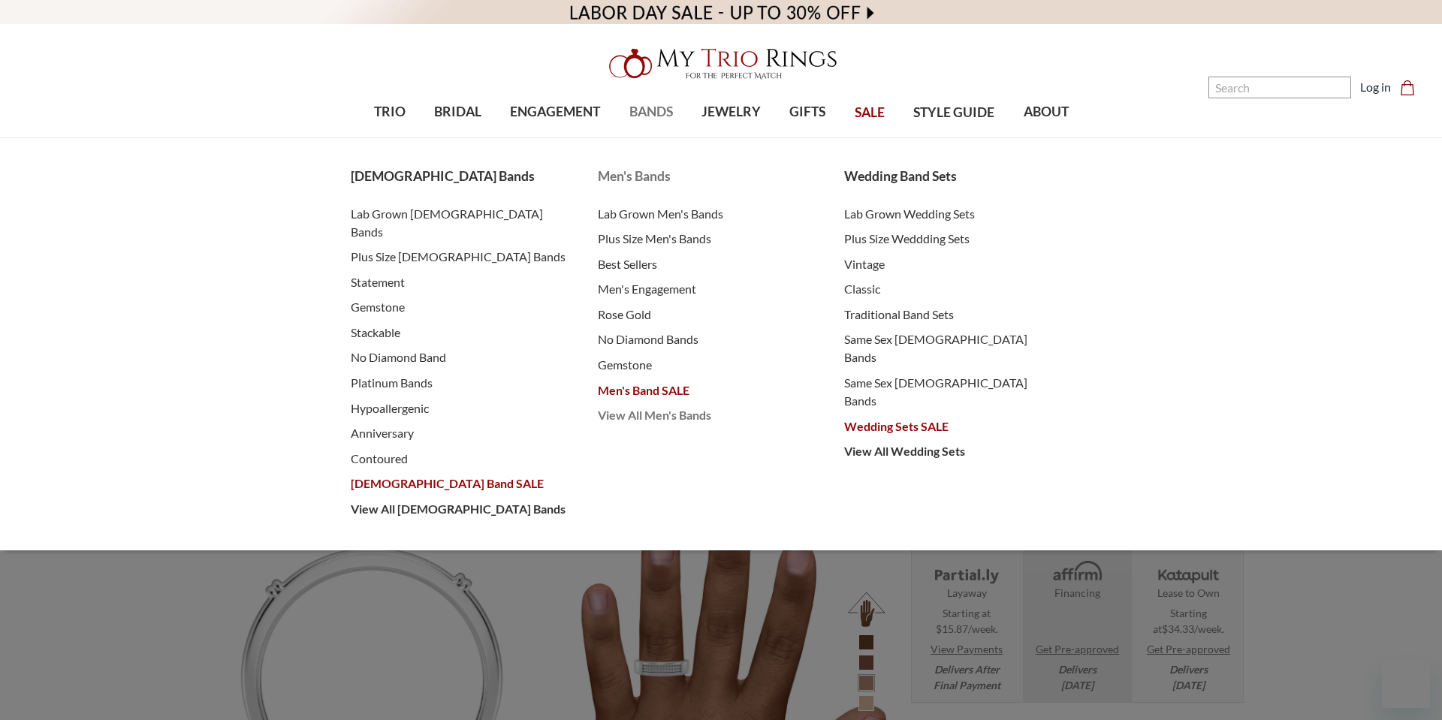
click at [677, 417] on span "View All Men's Bands" at bounding box center [706, 415] width 217 height 18
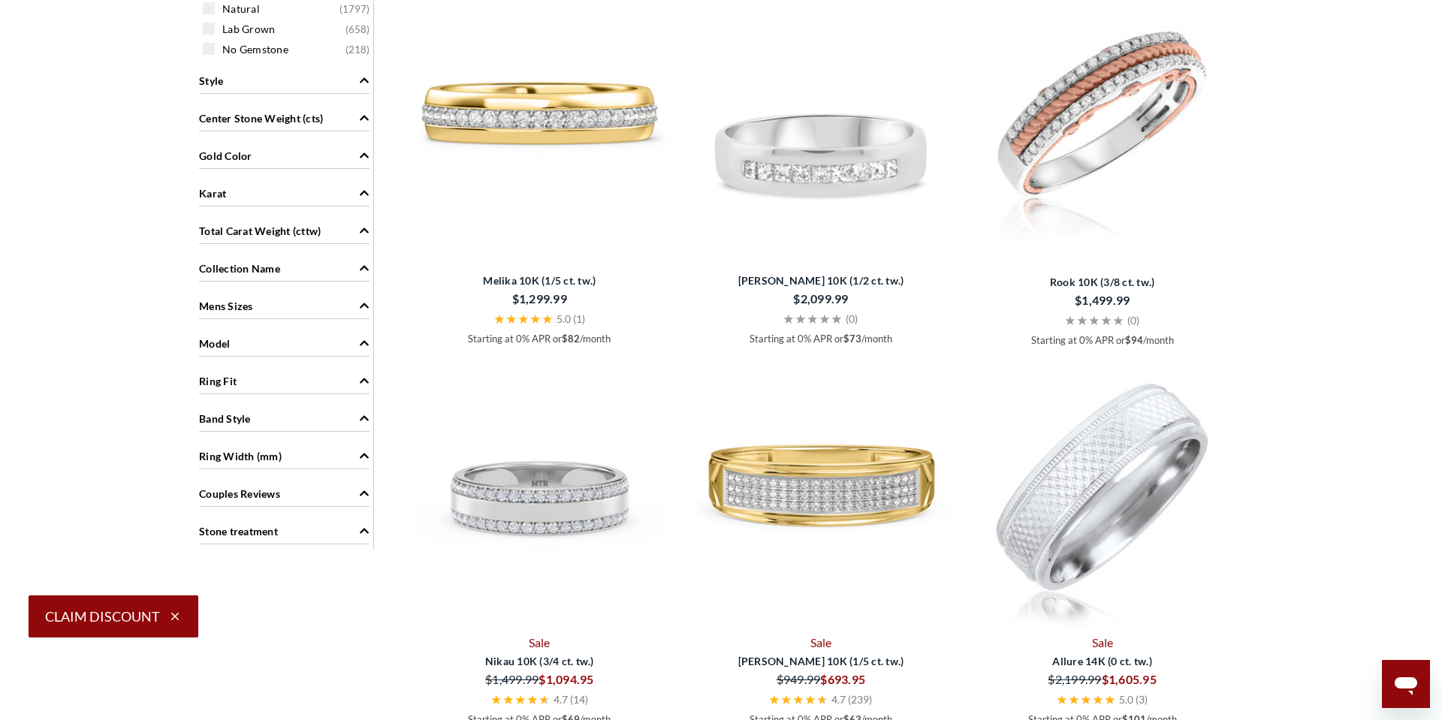
scroll to position [1169, 0]
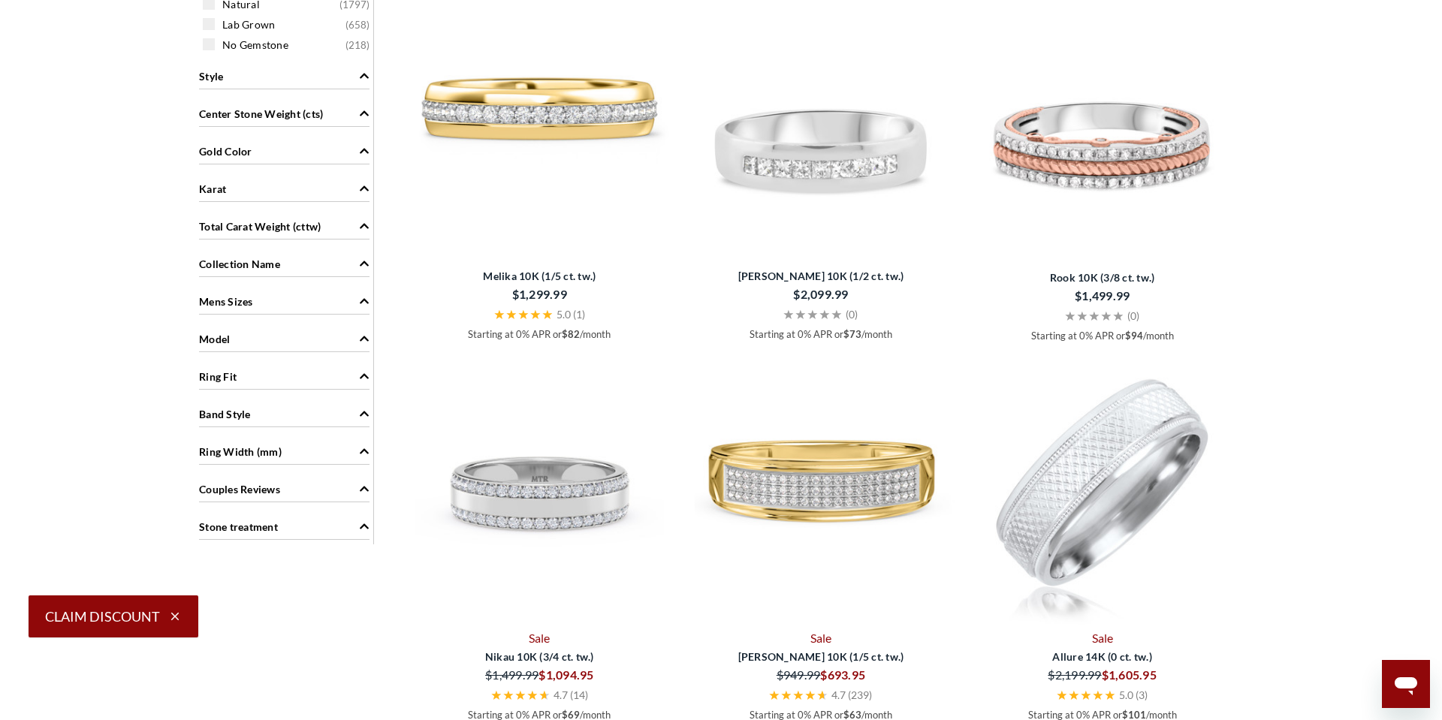
click at [822, 640] on link "Sale" at bounding box center [821, 638] width 270 height 19
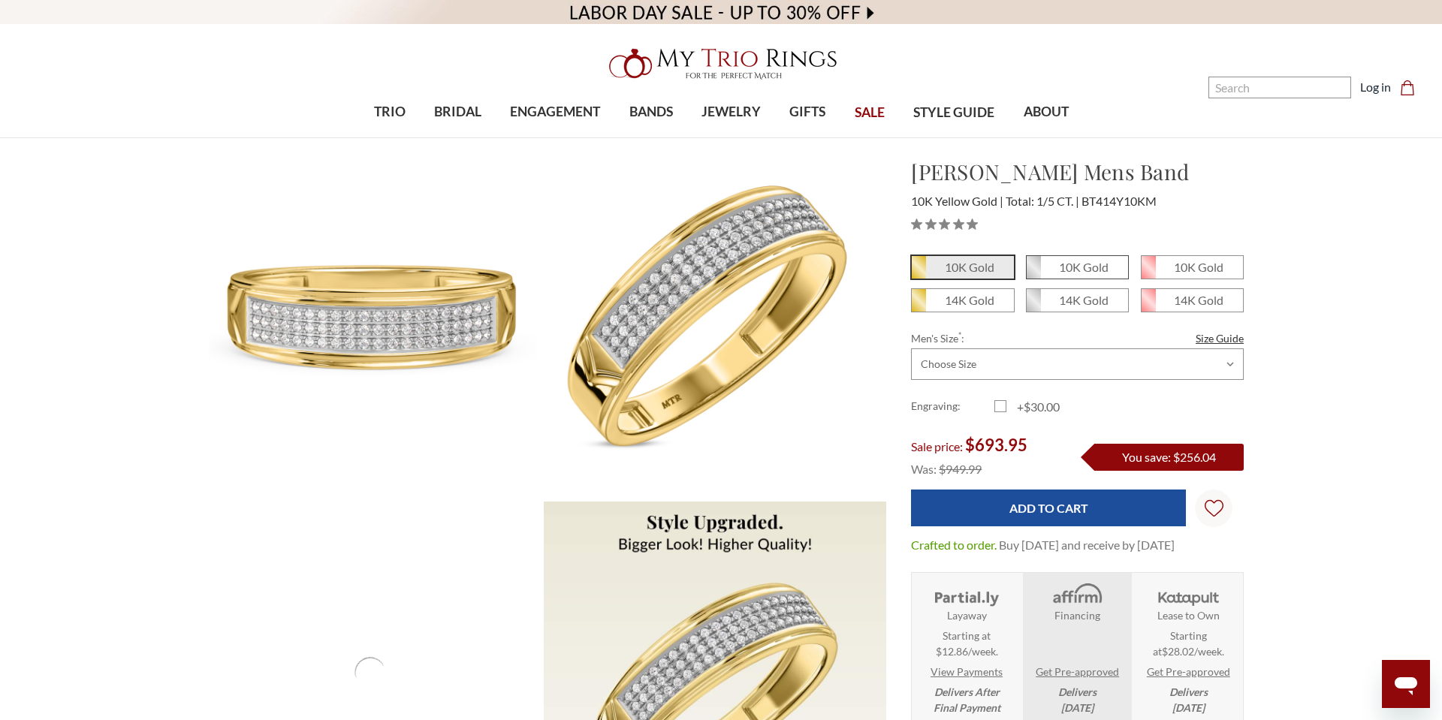
click at [1086, 273] on em "10K Gold" at bounding box center [1084, 267] width 50 height 14
click at [1032, 273] on input "10K Gold" at bounding box center [1032, 273] width 1 height 1
radio input "true"
